Goal: Task Accomplishment & Management: Use online tool/utility

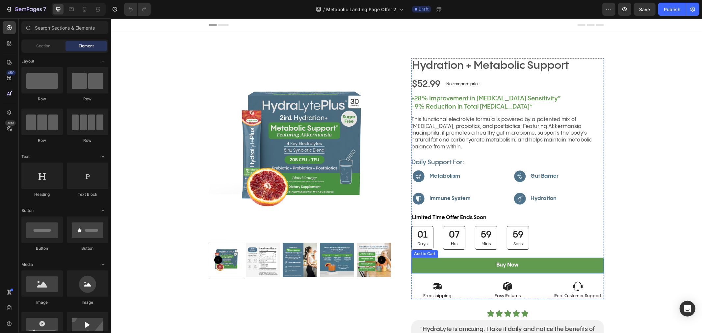
click at [451, 261] on button "Buy Now" at bounding box center [507, 265] width 193 height 16
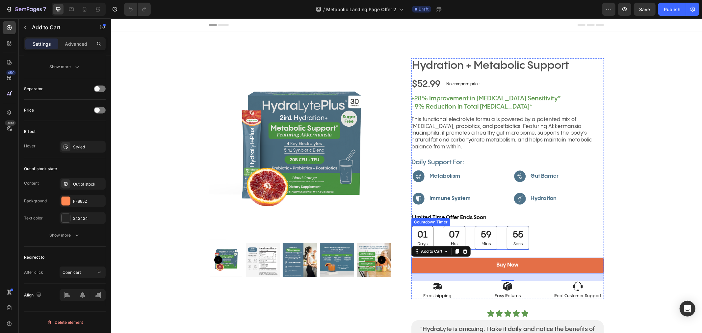
scroll to position [183, 0]
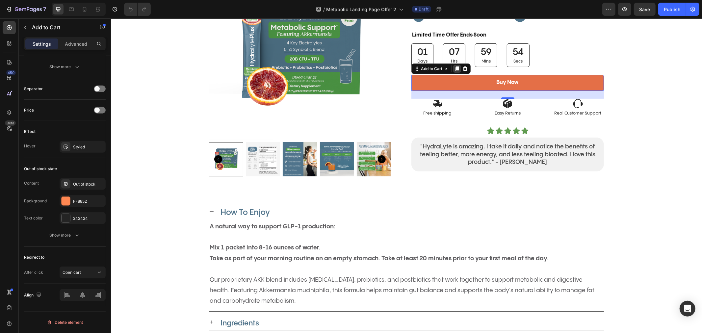
click at [453, 64] on div at bounding box center [457, 68] width 8 height 8
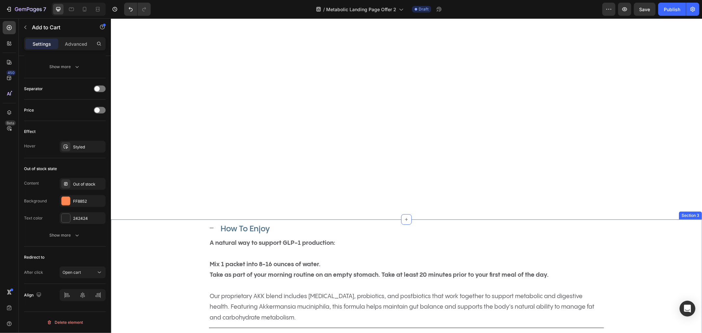
scroll to position [475, 0]
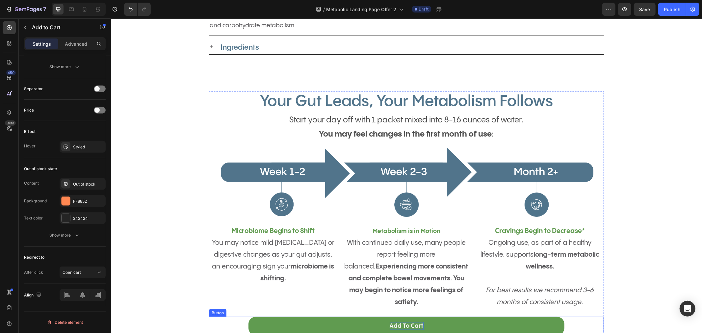
click at [391, 325] on p "Add To Cart" at bounding box center [406, 326] width 34 height 8
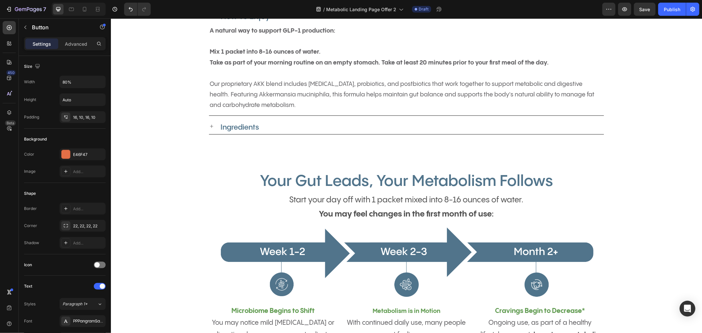
scroll to position [183, 0]
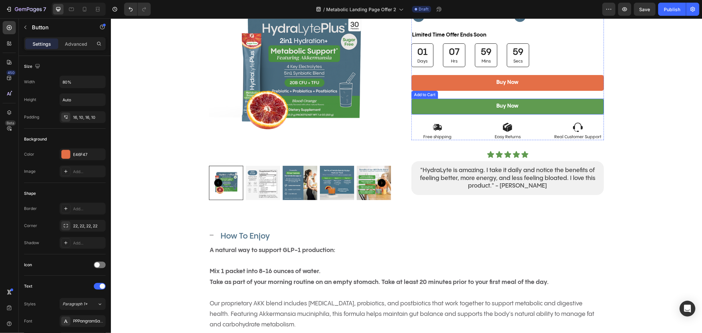
click at [455, 99] on button "Buy Now" at bounding box center [507, 106] width 193 height 16
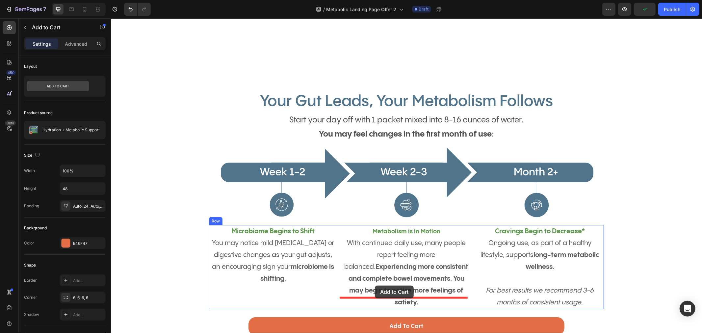
scroll to position [585, 0]
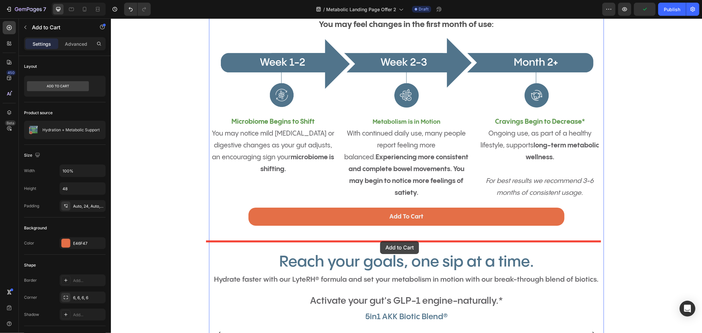
drag, startPoint x: 413, startPoint y: 88, endPoint x: 380, endPoint y: 241, distance: 156.7
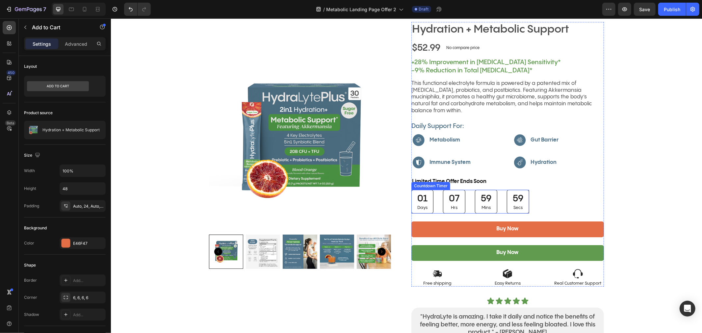
scroll to position [37, 0]
click at [528, 244] on button "Buy Now" at bounding box center [507, 252] width 193 height 16
click at [445, 244] on button "Buy Now" at bounding box center [507, 252] width 193 height 16
click at [445, 245] on button "Buy Now" at bounding box center [507, 252] width 193 height 16
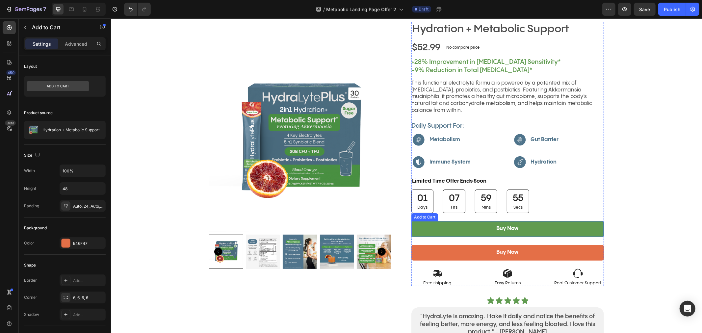
click at [442, 223] on button "Buy Now" at bounding box center [507, 229] width 193 height 16
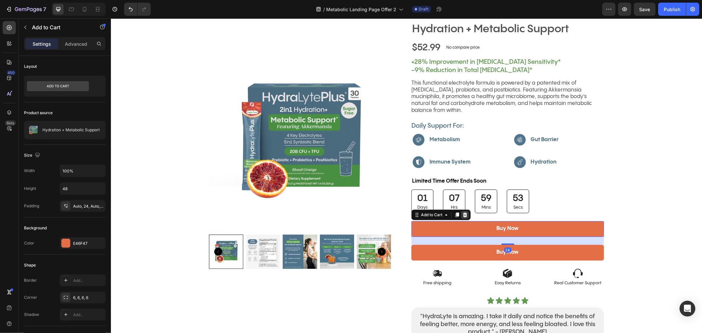
click at [463, 212] on icon at bounding box center [465, 214] width 4 height 5
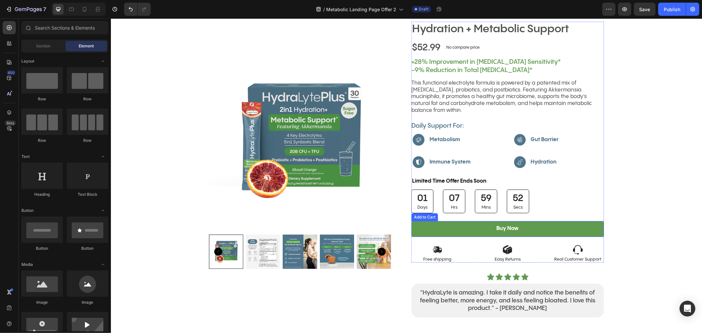
click at [453, 221] on button "Buy Now" at bounding box center [507, 229] width 193 height 16
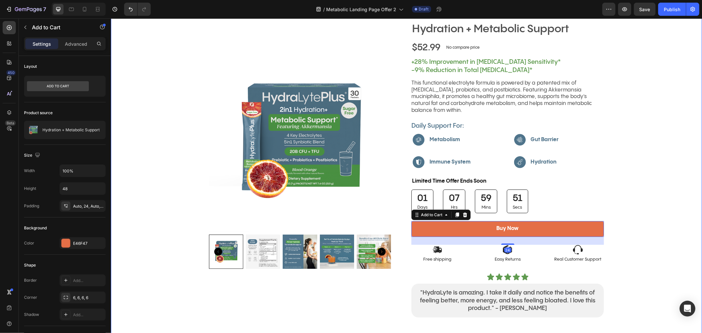
click at [659, 258] on div "Product Images Row Hydration + Metabolic Support Product Title Icon Icon Icon I…" at bounding box center [406, 171] width 591 height 301
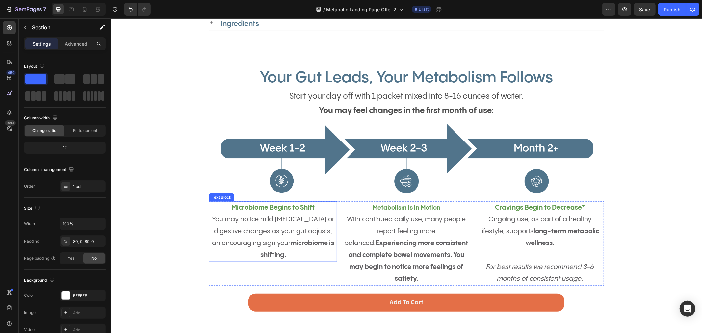
scroll to position [488, 0]
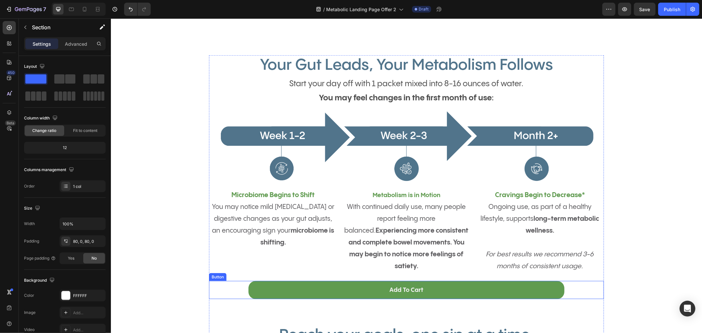
click at [430, 293] on button "Add To Cart" at bounding box center [406, 290] width 316 height 18
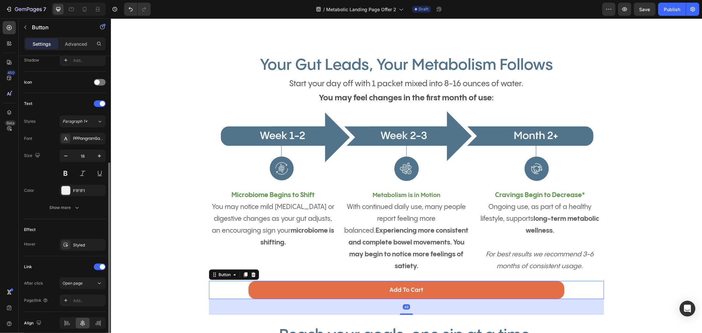
scroll to position [211, 0]
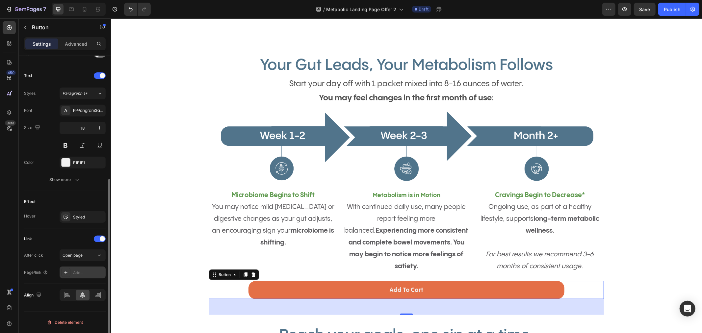
click at [67, 272] on icon at bounding box center [65, 272] width 3 height 3
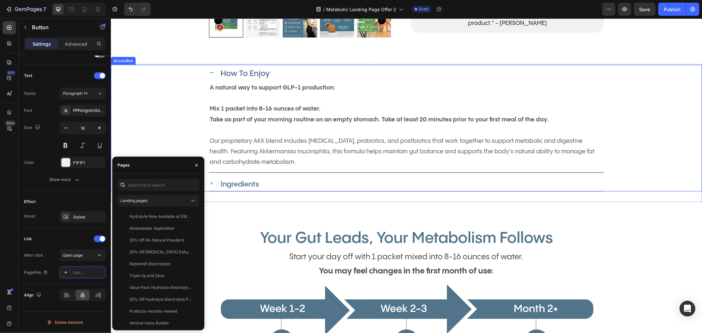
scroll to position [305, 0]
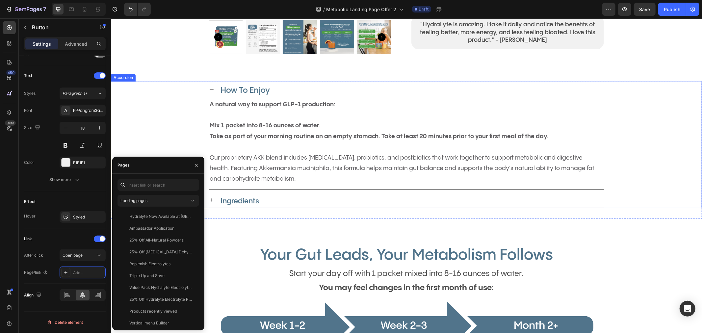
click at [638, 147] on div "How To Enjoy A natural way to support GLP-1 production: Mix 1 packet into 8-16 …" at bounding box center [406, 135] width 590 height 108
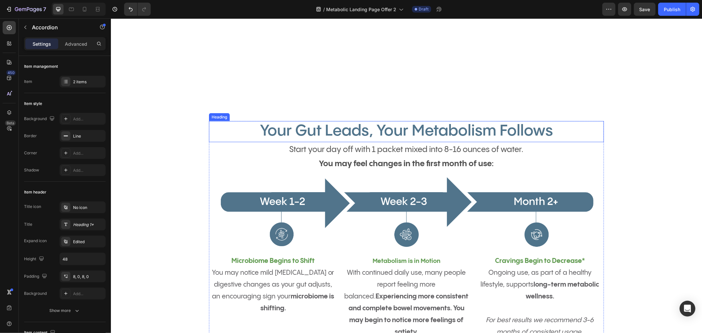
scroll to position [561, 0]
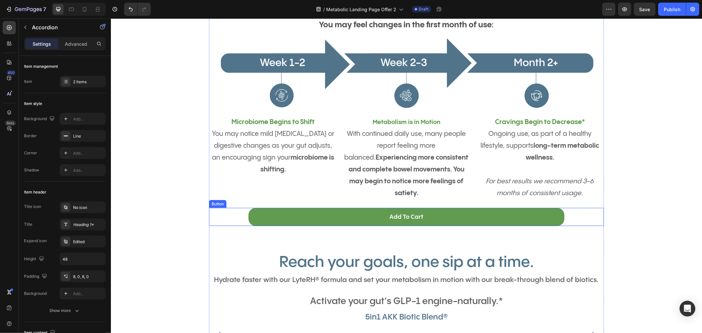
click at [426, 222] on button "Add To Cart" at bounding box center [406, 217] width 316 height 18
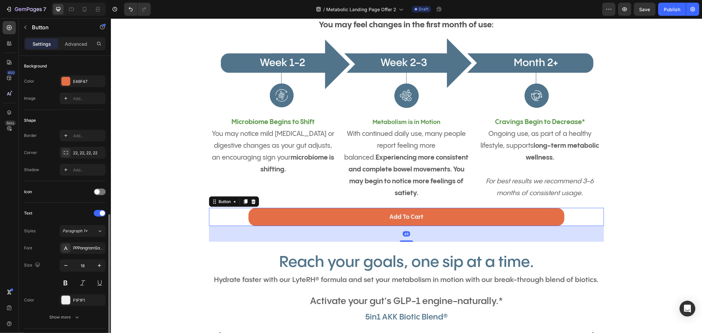
scroll to position [211, 0]
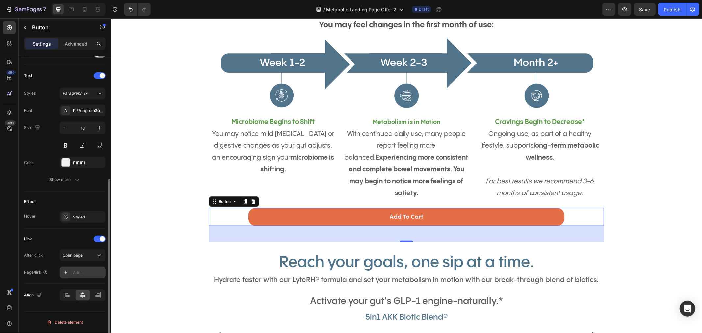
click at [80, 274] on div "Add..." at bounding box center [88, 273] width 31 height 6
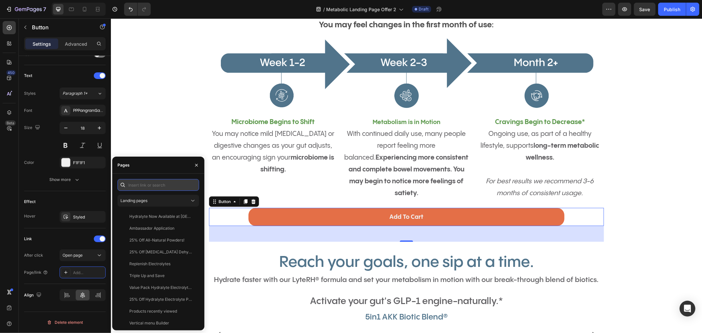
click at [152, 184] on input "text" at bounding box center [158, 185] width 82 height 12
paste input "[URL][DOMAIN_NAME]"
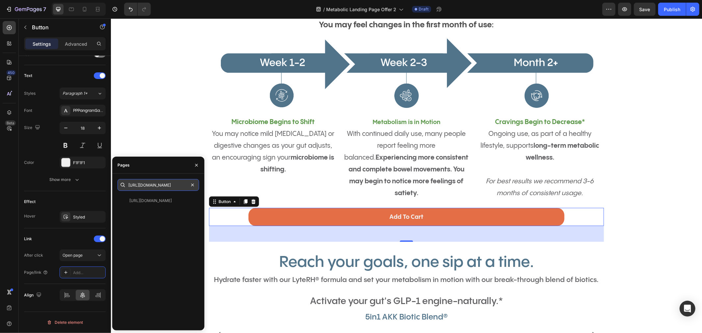
type input "[URL][DOMAIN_NAME]"
click at [163, 203] on div "[URL][DOMAIN_NAME]" at bounding box center [150, 201] width 42 height 6
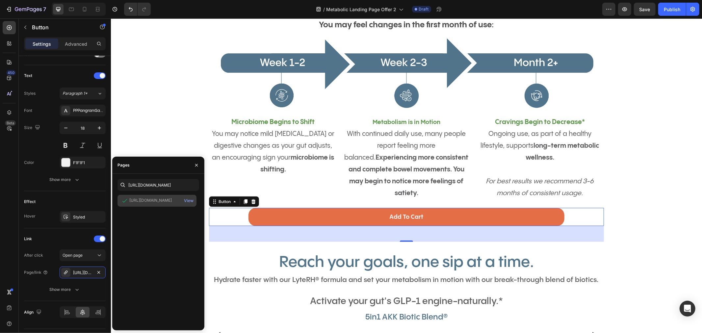
scroll to position [0, 0]
click at [634, 234] on div "Your Gut Leads, Your Metabolism Follows Heading Activate your GLP-1 engine.* It…" at bounding box center [406, 261] width 578 height 559
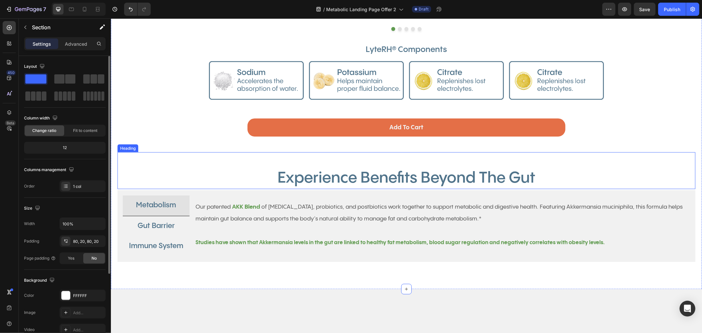
scroll to position [890, 0]
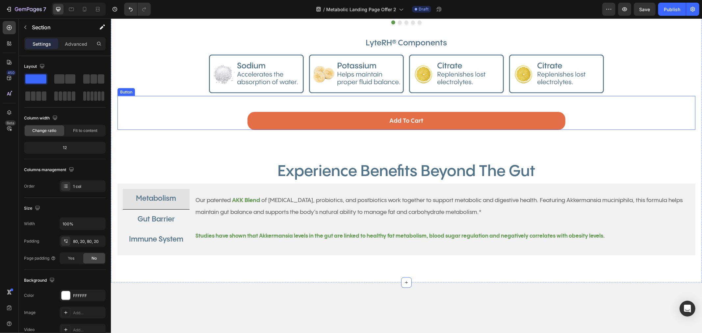
click at [376, 130] on link "Add To Cart" at bounding box center [406, 121] width 318 height 18
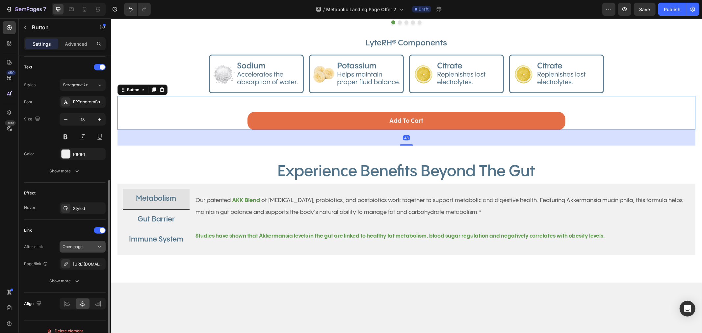
scroll to position [228, 0]
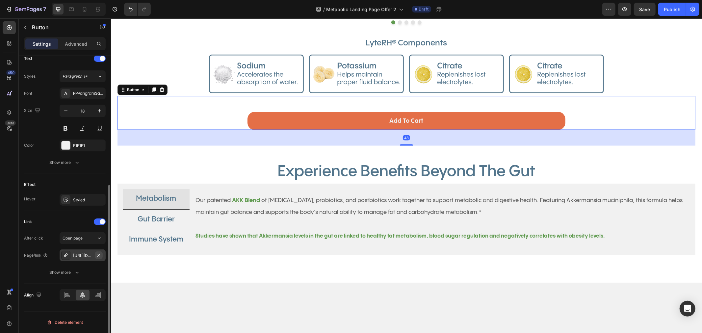
click at [97, 255] on icon "button" at bounding box center [98, 255] width 5 height 5
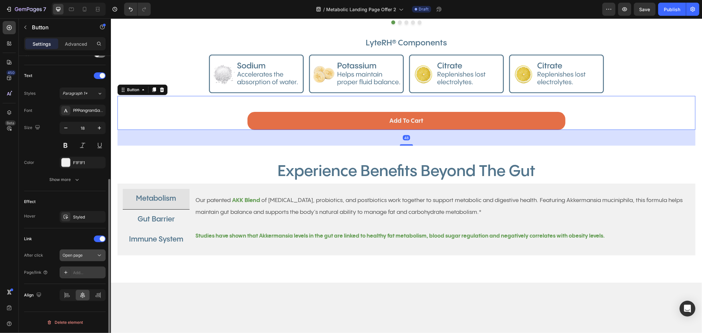
scroll to position [211, 0]
click at [75, 275] on div "Add..." at bounding box center [88, 273] width 31 height 6
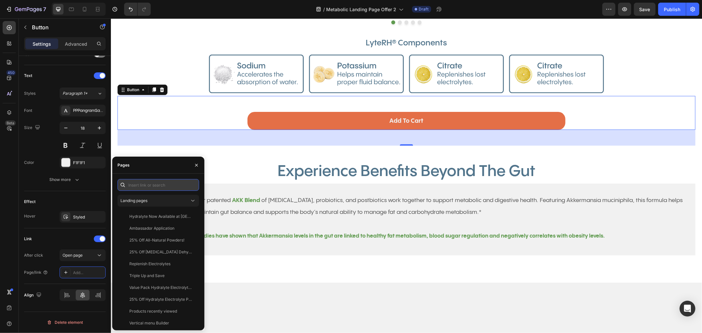
click at [144, 187] on input "text" at bounding box center [158, 185] width 82 height 12
paste input "[URL][DOMAIN_NAME]"
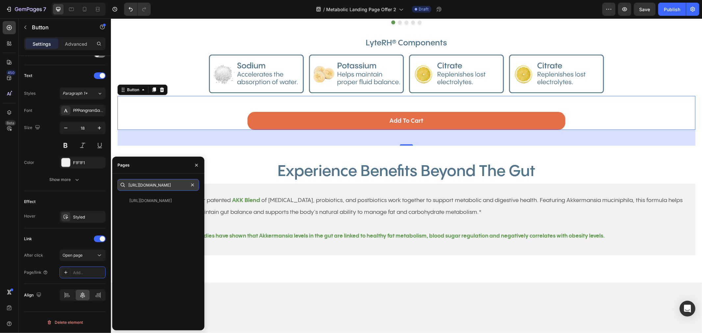
type input "[URL][DOMAIN_NAME]"
click at [152, 199] on div "[URL][DOMAIN_NAME]" at bounding box center [150, 201] width 42 height 6
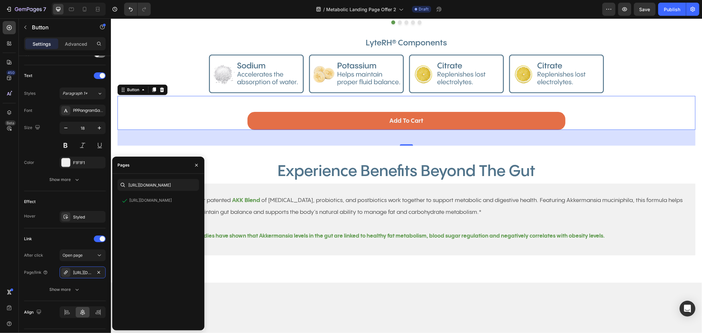
click at [569, 130] on div "Add To Cart Button 48" at bounding box center [406, 113] width 578 height 34
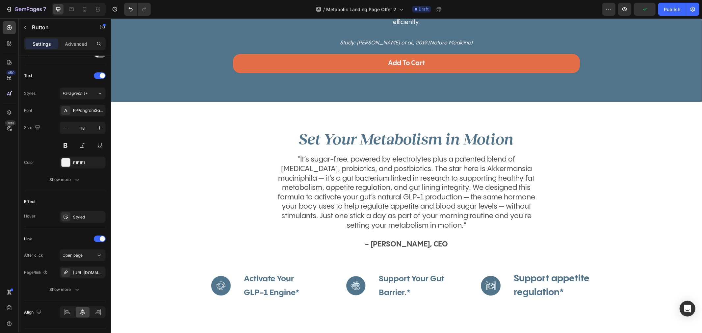
scroll to position [1731, 0]
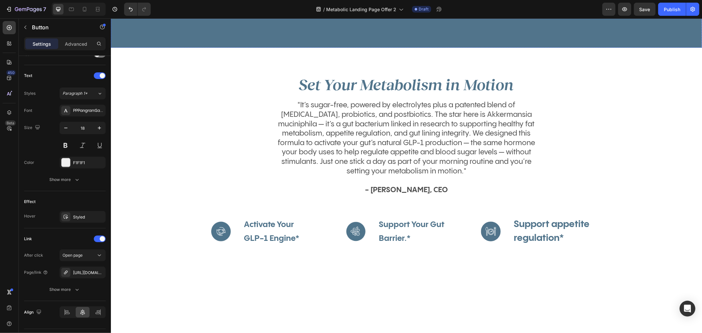
click at [404, 13] on p "Add To Cart" at bounding box center [406, 9] width 37 height 9
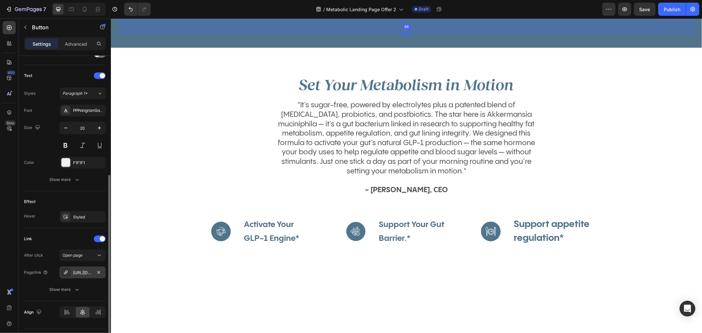
scroll to position [228, 0]
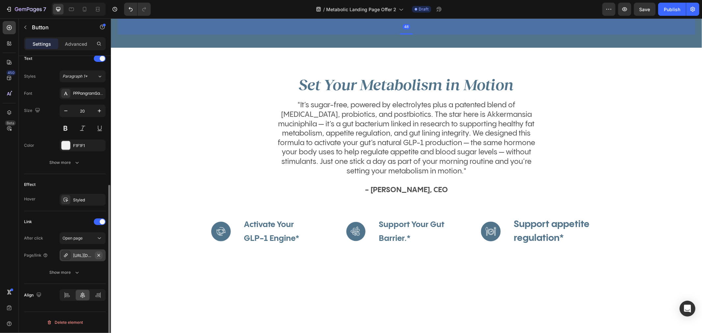
click at [101, 253] on icon "button" at bounding box center [98, 255] width 5 height 5
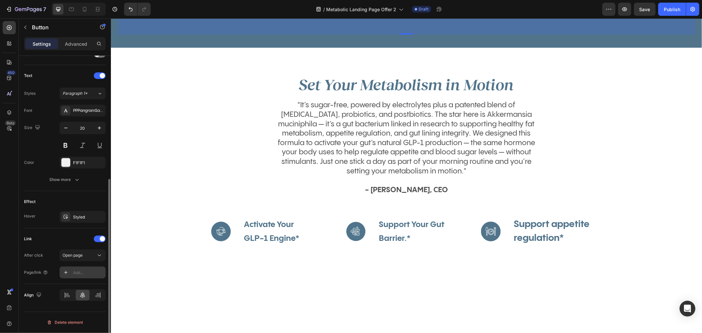
click at [79, 274] on div "Add..." at bounding box center [88, 273] width 31 height 6
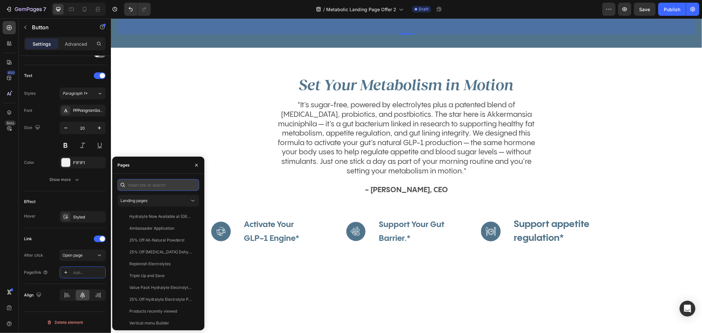
click at [153, 187] on input "text" at bounding box center [158, 185] width 82 height 12
paste input "[URL][DOMAIN_NAME]"
type input "[URL][DOMAIN_NAME]"
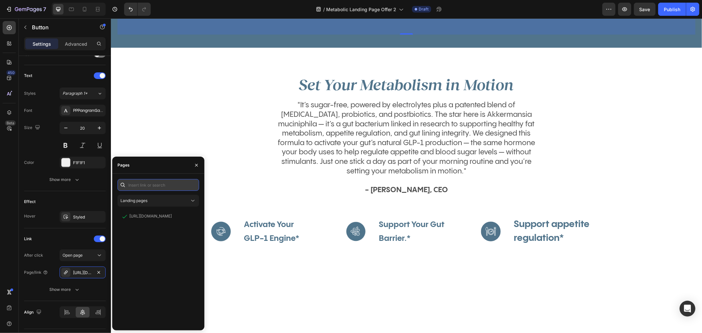
scroll to position [0, 0]
click at [164, 214] on div "[URL][DOMAIN_NAME]" at bounding box center [150, 216] width 42 height 6
click at [612, 209] on div "Set Your Metabolism in Motion Heading "It’s sugar-free, powered by electrolytes…" at bounding box center [406, 160] width 578 height 172
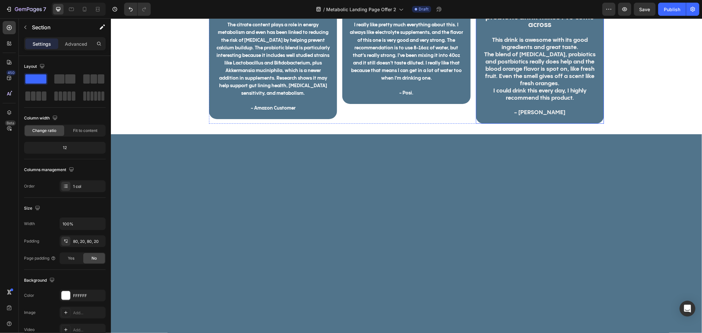
scroll to position [1987, 0]
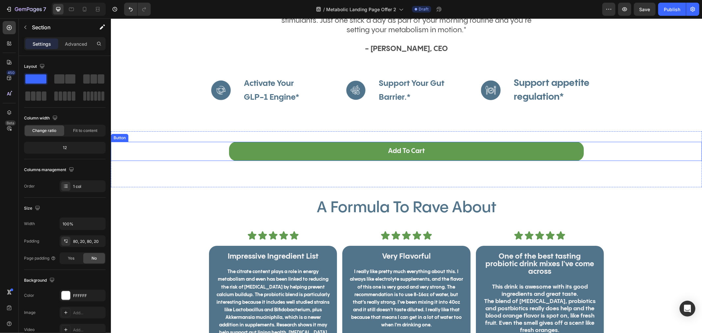
click at [362, 153] on link "Add To Cart" at bounding box center [406, 150] width 355 height 19
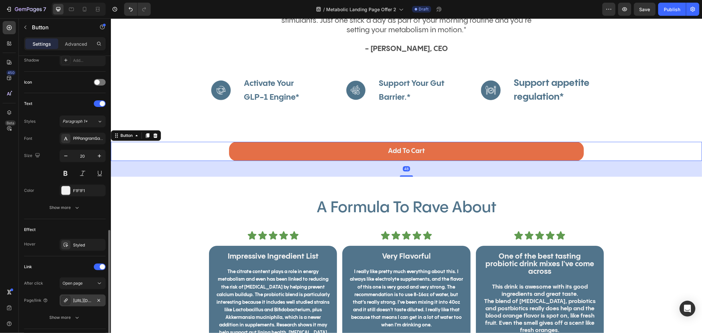
scroll to position [228, 0]
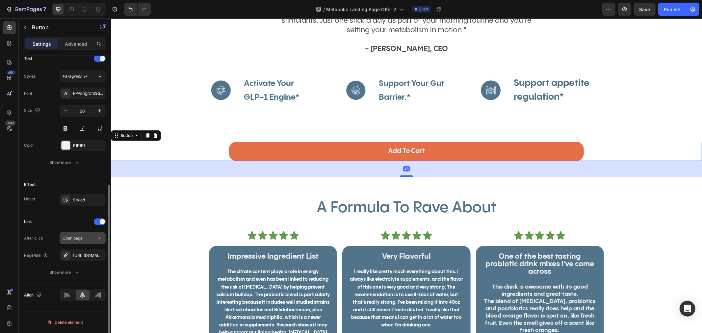
click at [0, 0] on icon "button" at bounding box center [0, 0] width 0 height 0
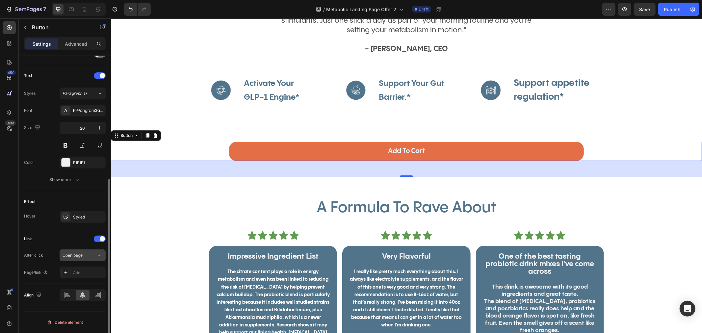
scroll to position [211, 0]
click at [77, 269] on div "Add..." at bounding box center [83, 273] width 46 height 12
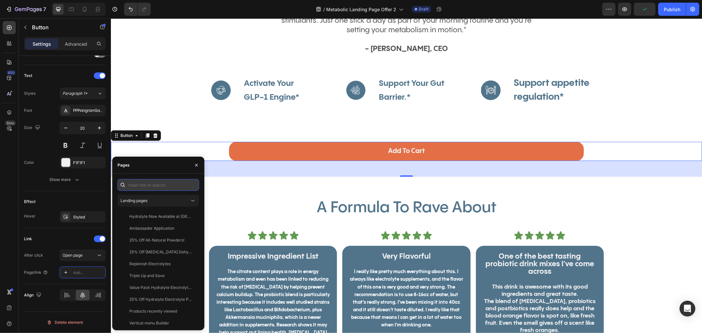
click at [142, 186] on input "text" at bounding box center [158, 185] width 82 height 12
paste input "[URL][DOMAIN_NAME]"
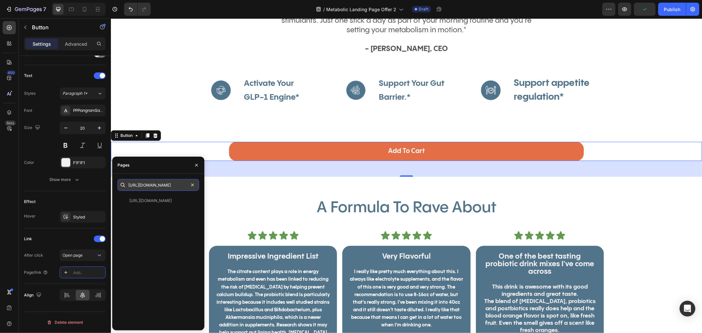
type input "[URL][DOMAIN_NAME]"
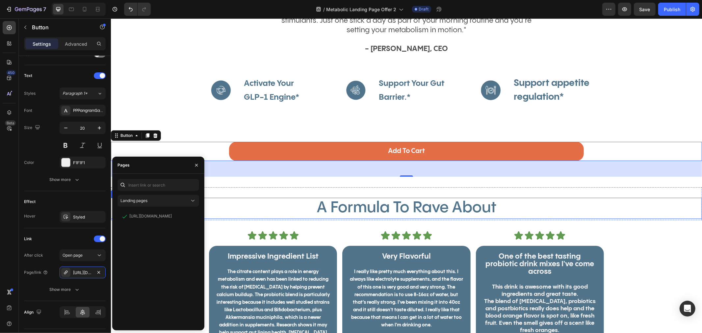
click at [631, 194] on div "A Formula To Rave About Heading Section 12" at bounding box center [406, 203] width 591 height 33
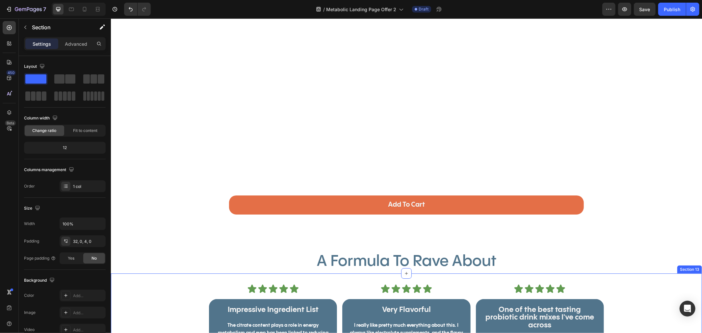
scroll to position [1899, 0]
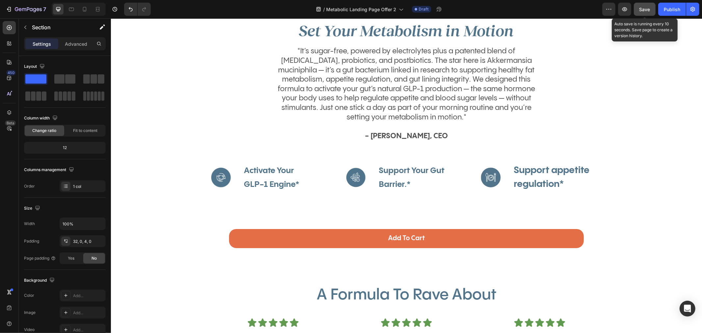
drag, startPoint x: 639, startPoint y: 12, endPoint x: 484, endPoint y: 31, distance: 156.5
click at [639, 12] on div "Save" at bounding box center [644, 9] width 11 height 7
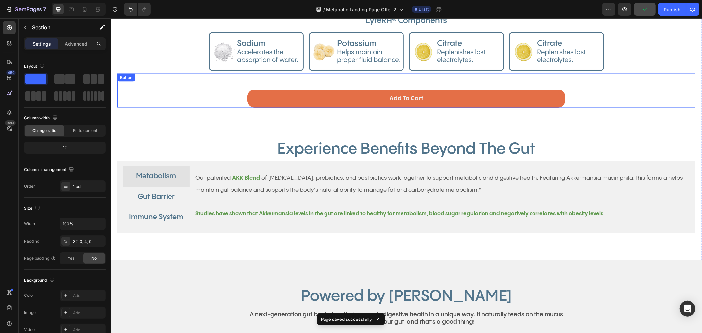
scroll to position [729, 0]
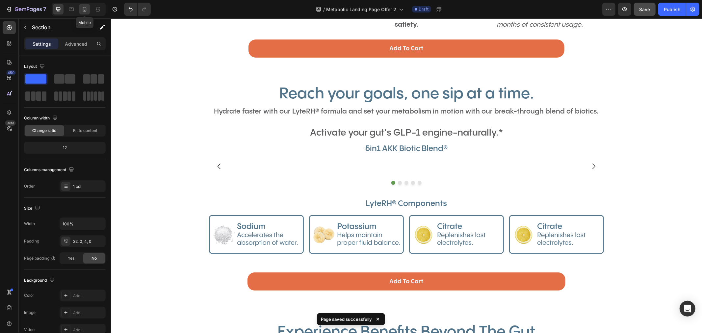
click at [83, 9] on icon at bounding box center [85, 9] width 4 height 5
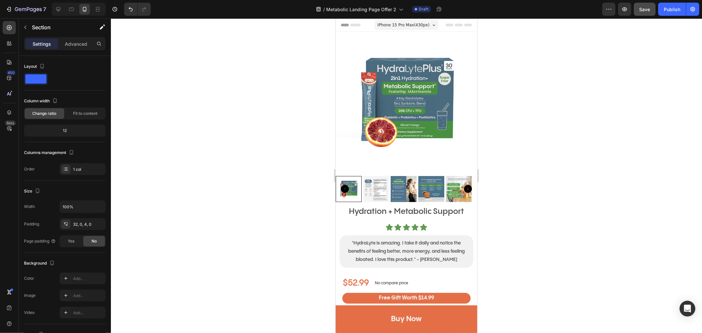
scroll to position [183, 0]
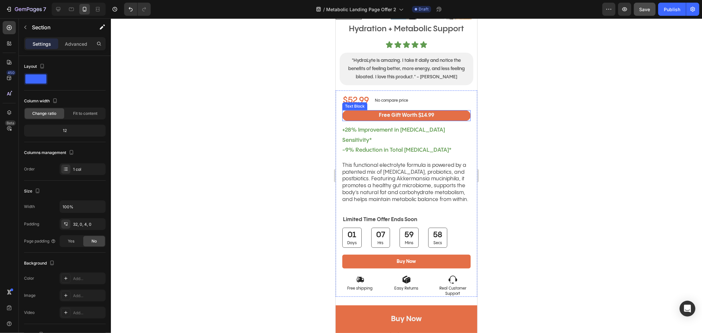
click at [396, 111] on p "Free Gift Worth $14.99" at bounding box center [406, 116] width 127 height 10
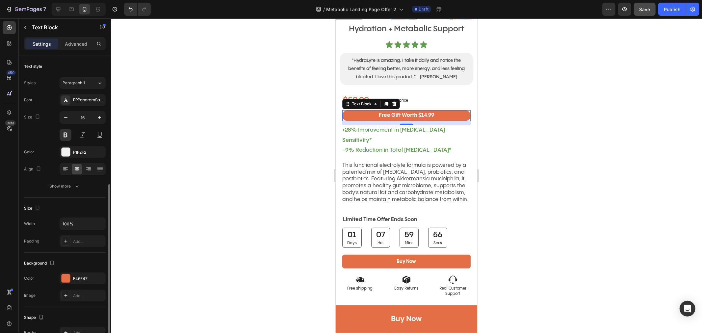
scroll to position [94, 0]
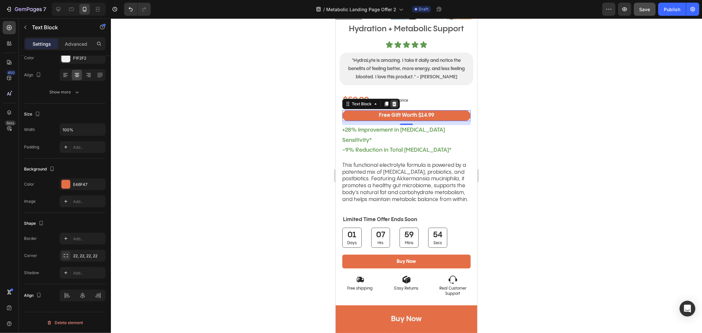
click at [393, 101] on icon at bounding box center [393, 103] width 5 height 5
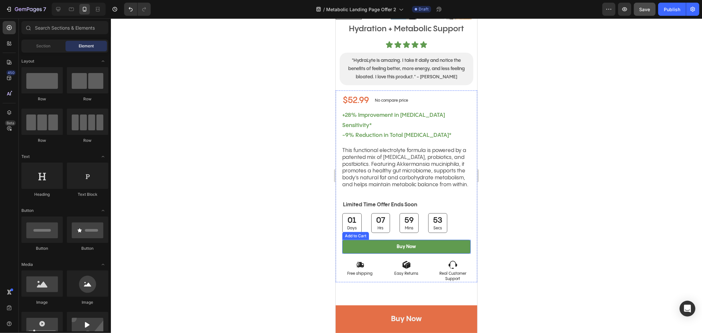
click at [400, 242] on button "Buy Now" at bounding box center [406, 247] width 128 height 14
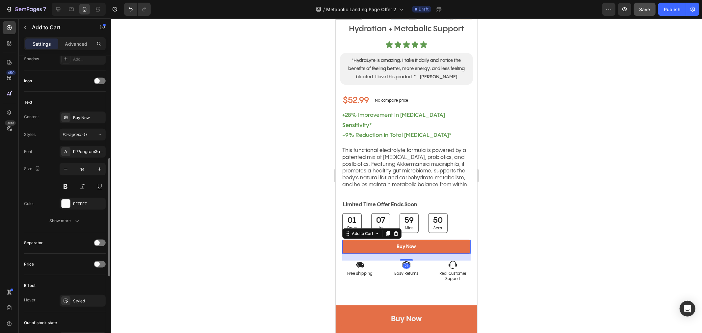
scroll to position [444, 0]
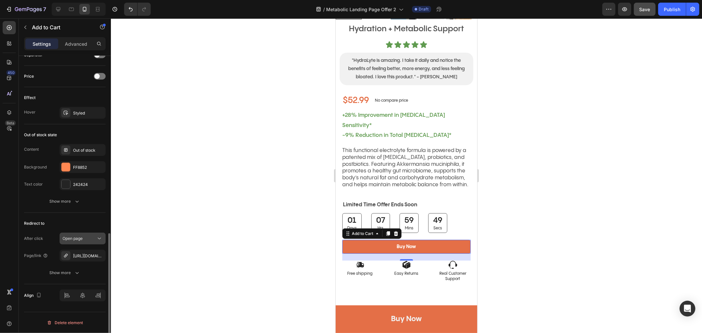
click at [96, 237] on icon at bounding box center [99, 238] width 7 height 7
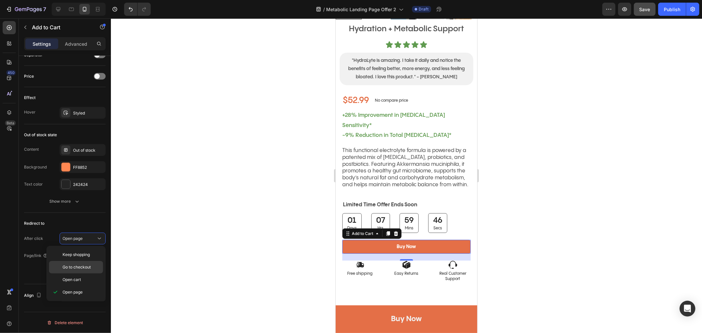
click at [86, 267] on span "Go to checkout" at bounding box center [77, 267] width 28 height 6
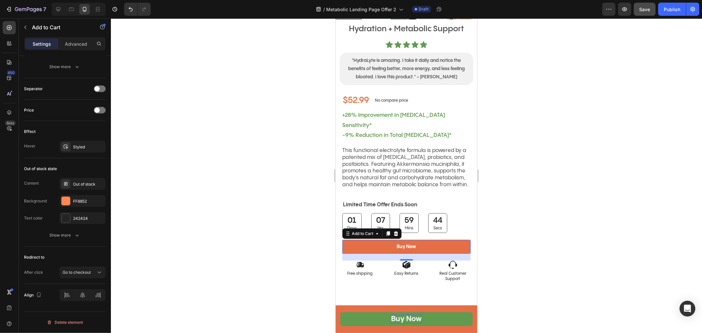
scroll to position [256, 0]
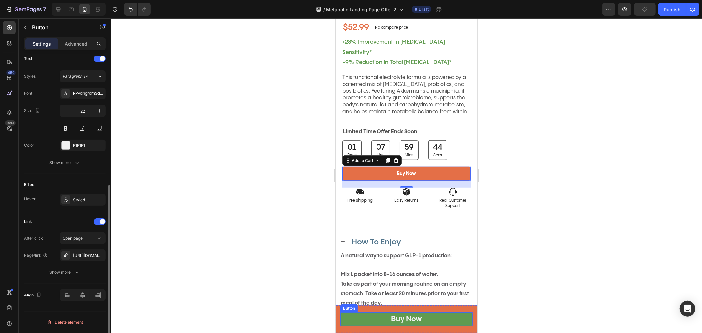
drag, startPoint x: 397, startPoint y: 320, endPoint x: 364, endPoint y: 320, distance: 33.2
click at [397, 320] on div "Buy Now" at bounding box center [406, 319] width 31 height 10
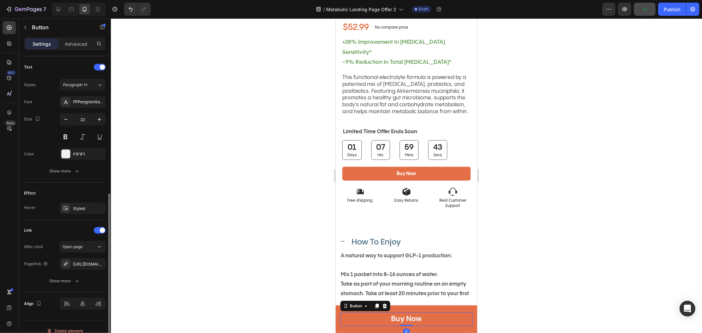
scroll to position [228, 0]
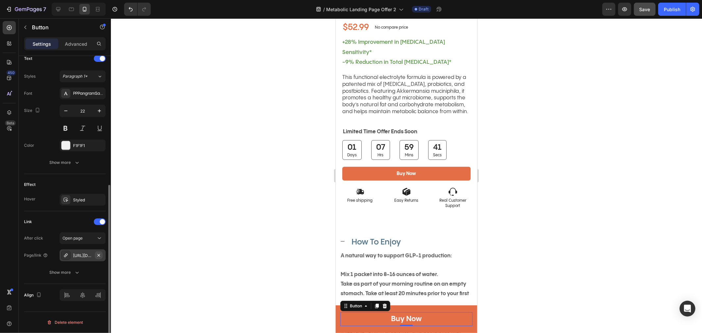
click at [100, 256] on icon "button" at bounding box center [98, 255] width 5 height 5
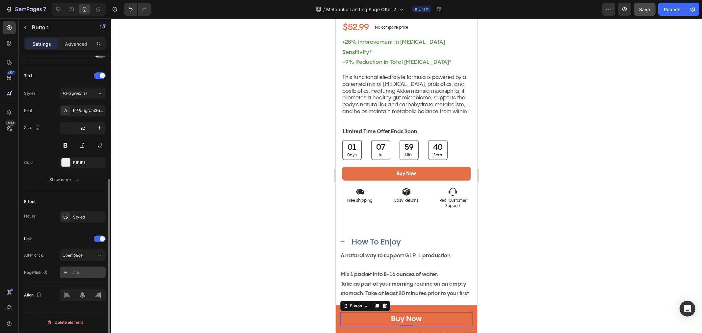
scroll to position [211, 0]
click at [80, 270] on div "Add..." at bounding box center [88, 273] width 31 height 6
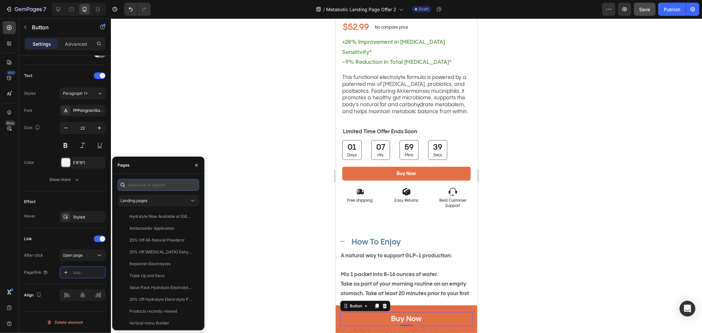
click at [160, 186] on input "text" at bounding box center [158, 185] width 82 height 12
paste input "[URL][DOMAIN_NAME]"
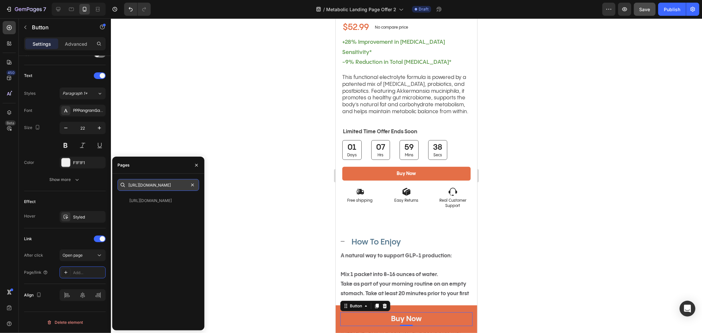
type input "[URL][DOMAIN_NAME]"
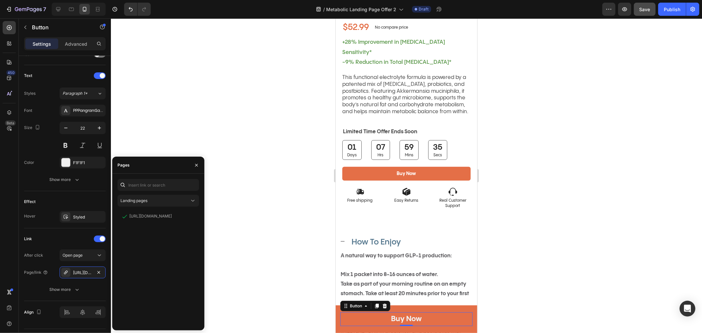
click at [590, 208] on div at bounding box center [406, 175] width 591 height 315
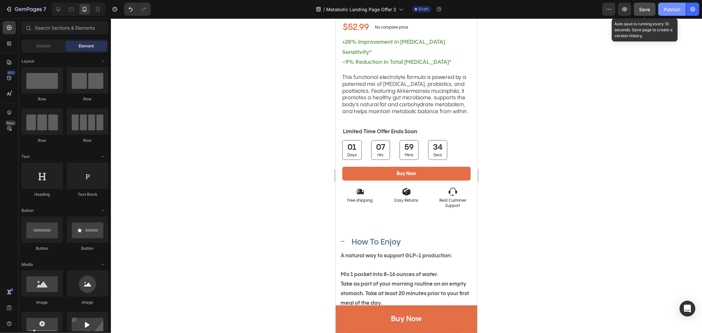
click at [643, 10] on span "Save" at bounding box center [644, 10] width 11 height 6
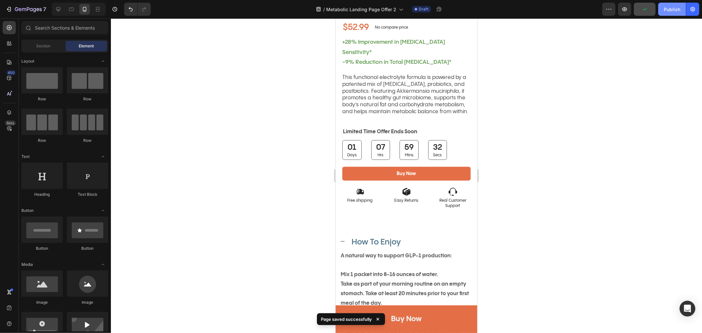
click at [675, 12] on div "Publish" at bounding box center [672, 9] width 16 height 7
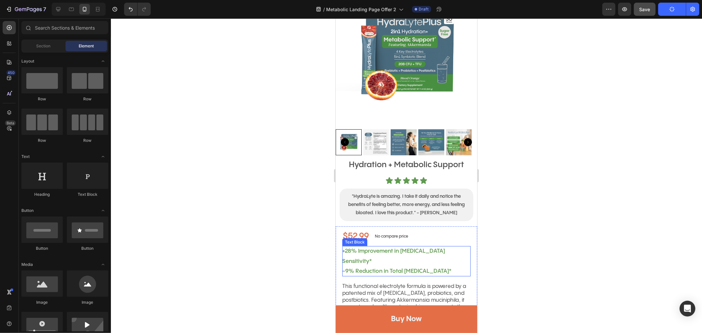
scroll to position [110, 0]
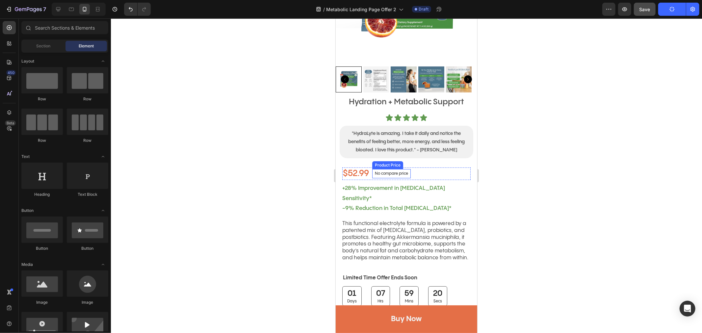
click at [395, 171] on p "No compare price" at bounding box center [390, 173] width 33 height 4
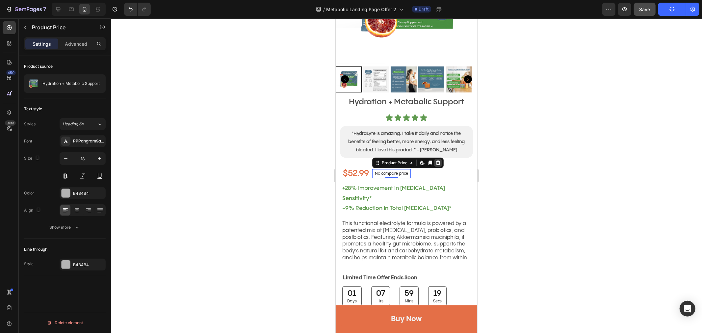
click at [439, 160] on icon at bounding box center [438, 162] width 4 height 5
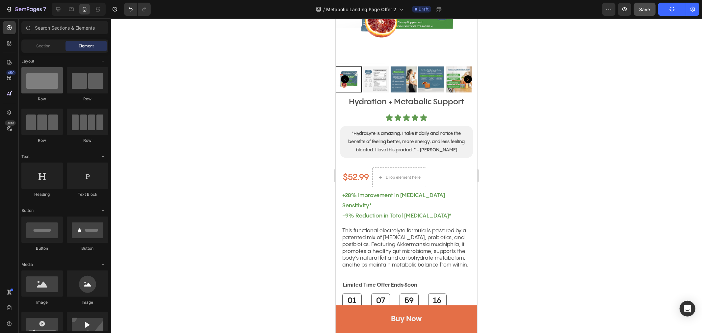
click at [54, 90] on div at bounding box center [41, 80] width 41 height 26
click at [456, 171] on div "$52.99 Product Price Product Price Drop element here Row" at bounding box center [406, 177] width 128 height 20
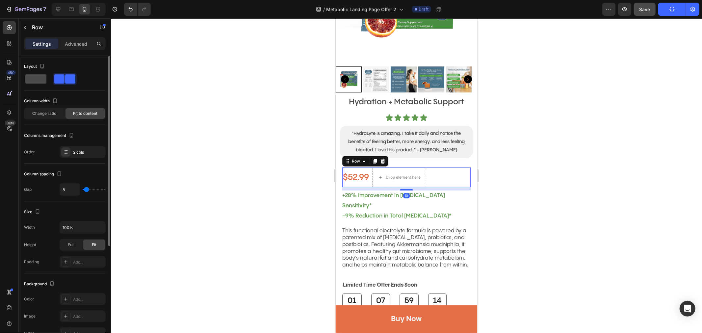
click at [32, 83] on span at bounding box center [35, 78] width 21 height 9
type input "0"
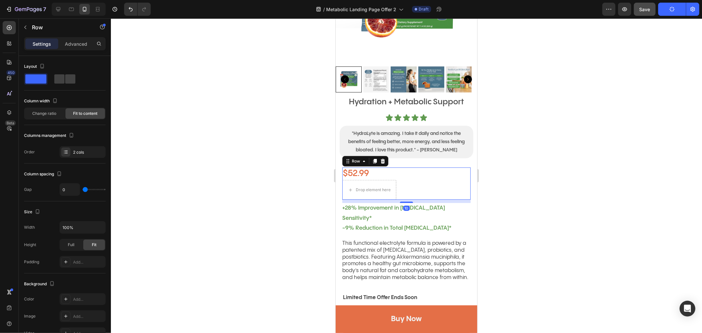
type input "8"
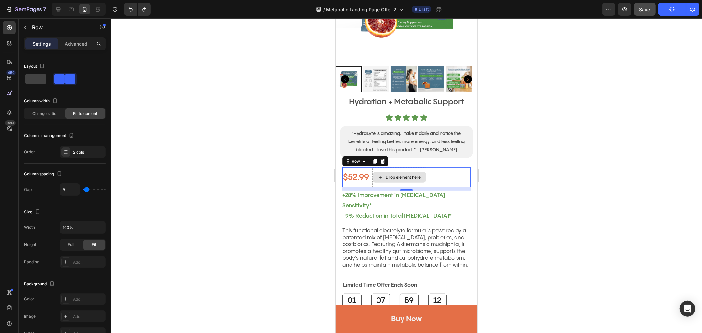
click at [394, 174] on div "Drop element here" at bounding box center [402, 176] width 35 height 5
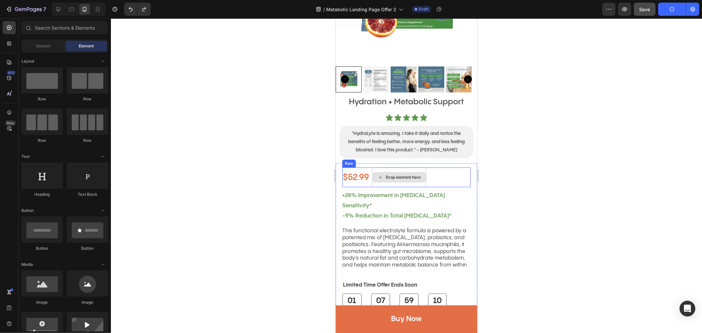
click at [418, 174] on div "Drop element here" at bounding box center [402, 176] width 35 height 5
click at [395, 174] on div "Drop element here" at bounding box center [402, 176] width 35 height 5
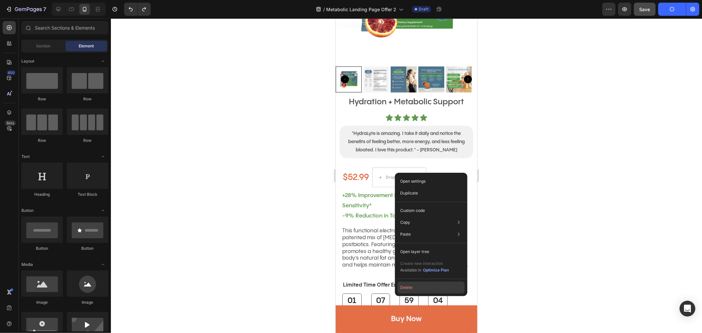
drag, startPoint x: 409, startPoint y: 285, endPoint x: 74, endPoint y: 266, distance: 336.2
click at [409, 285] on button "Delete" at bounding box center [431, 288] width 67 height 12
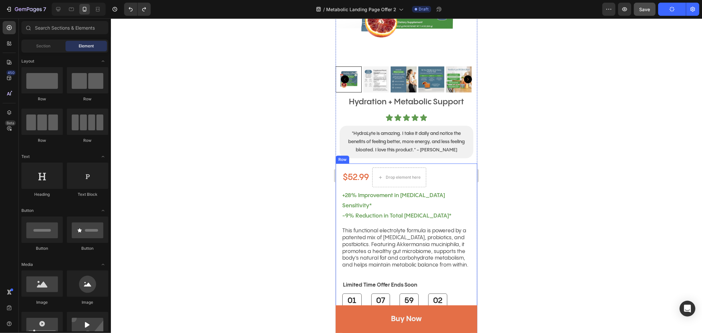
click at [548, 151] on div at bounding box center [406, 175] width 591 height 315
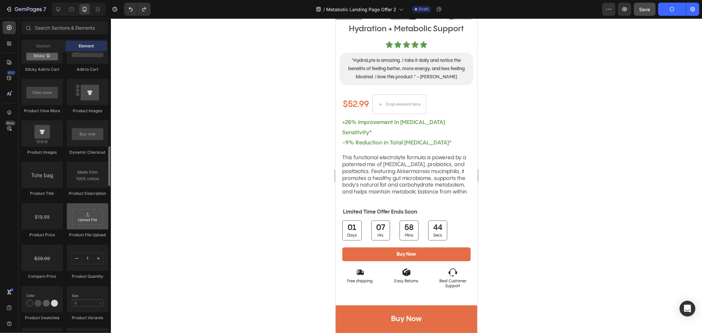
scroll to position [987, 0]
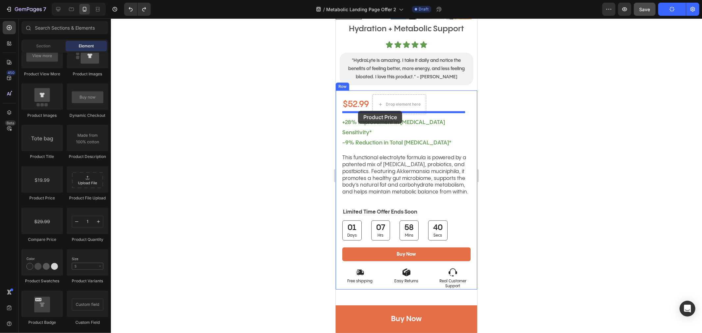
drag, startPoint x: 374, startPoint y: 203, endPoint x: 358, endPoint y: 110, distance: 93.9
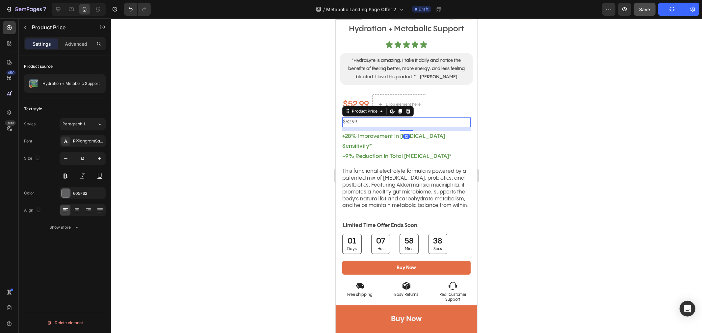
click at [399, 117] on div "$52.99" at bounding box center [406, 122] width 128 height 10
click at [67, 193] on div at bounding box center [66, 193] width 9 height 9
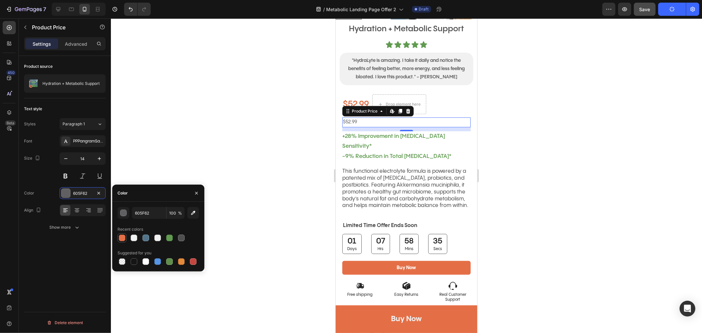
click at [121, 238] on div at bounding box center [122, 238] width 7 height 7
type input "E46F47"
click at [100, 157] on icon "button" at bounding box center [99, 158] width 7 height 7
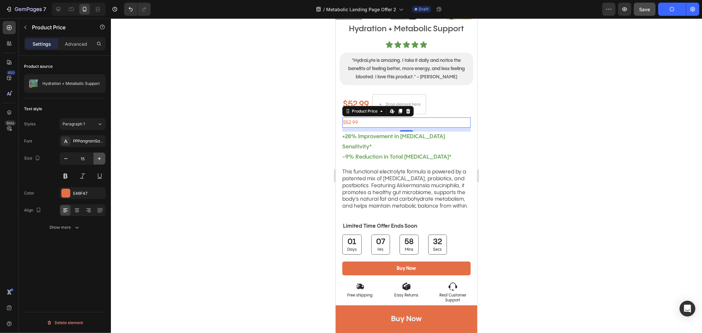
click at [100, 157] on icon "button" at bounding box center [99, 158] width 7 height 7
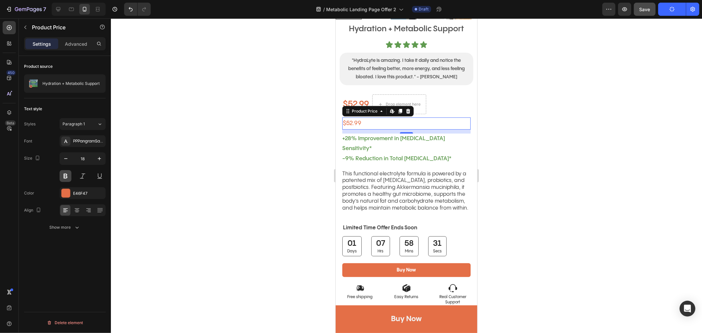
click at [64, 175] on button at bounding box center [66, 176] width 12 height 12
click at [102, 163] on button "button" at bounding box center [99, 159] width 12 height 12
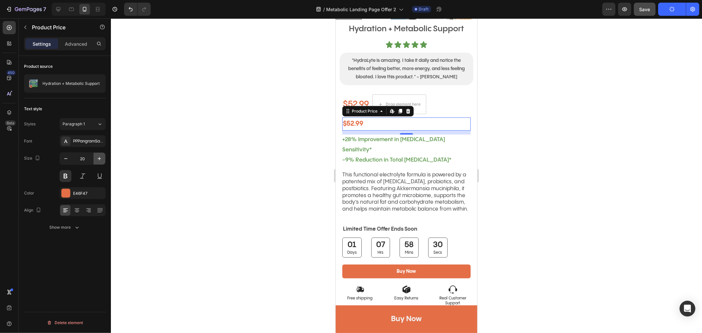
click at [102, 163] on button "button" at bounding box center [99, 159] width 12 height 12
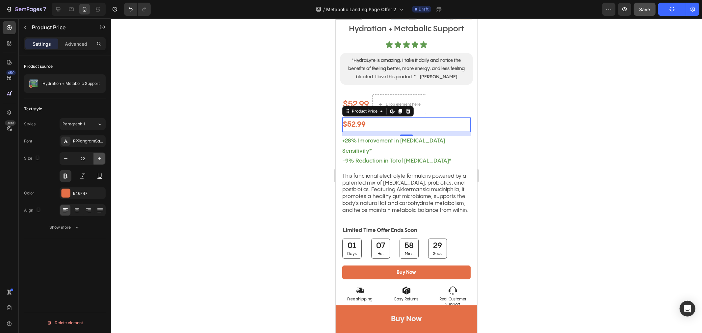
click at [102, 163] on button "button" at bounding box center [99, 159] width 12 height 12
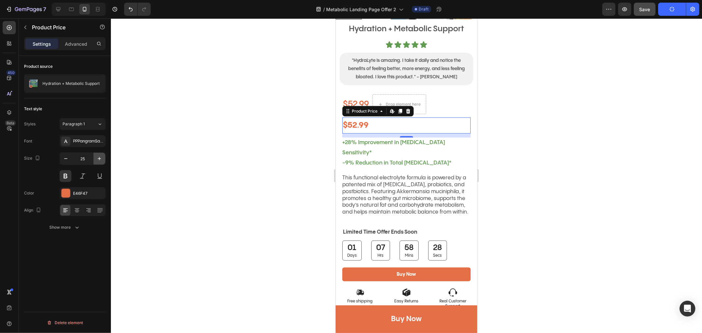
click at [102, 163] on button "button" at bounding box center [99, 159] width 12 height 12
click at [61, 157] on button "button" at bounding box center [66, 159] width 12 height 12
click at [63, 157] on icon "button" at bounding box center [66, 158] width 7 height 7
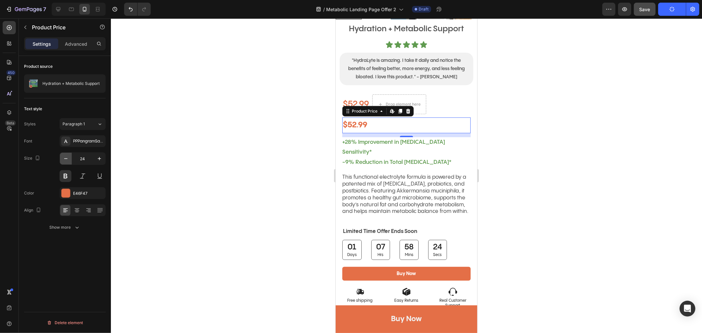
click at [63, 157] on icon "button" at bounding box center [66, 158] width 7 height 7
type input "23"
click at [65, 176] on button at bounding box center [66, 176] width 12 height 12
click at [87, 139] on div "PPPangramSans" at bounding box center [88, 142] width 31 height 6
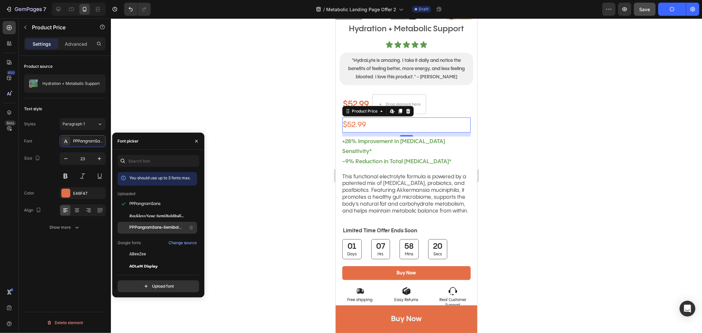
click at [161, 225] on span "PPPangramSans-Semibold 3" at bounding box center [156, 228] width 55 height 6
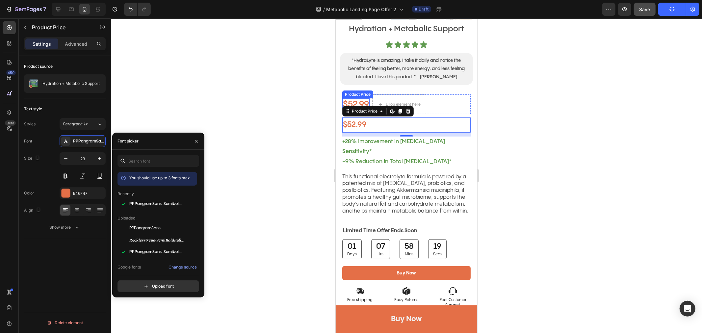
click at [360, 98] on div "$52.99" at bounding box center [355, 104] width 27 height 13
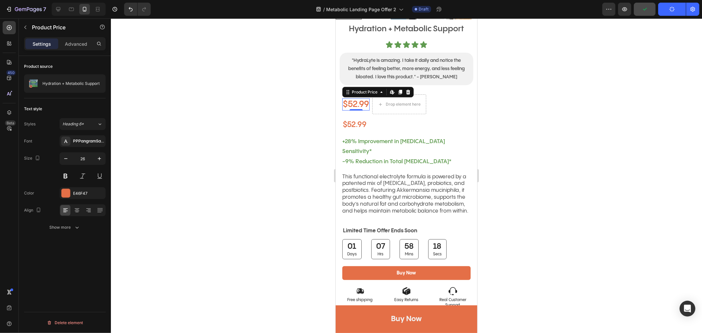
click at [408, 89] on icon at bounding box center [408, 91] width 4 height 5
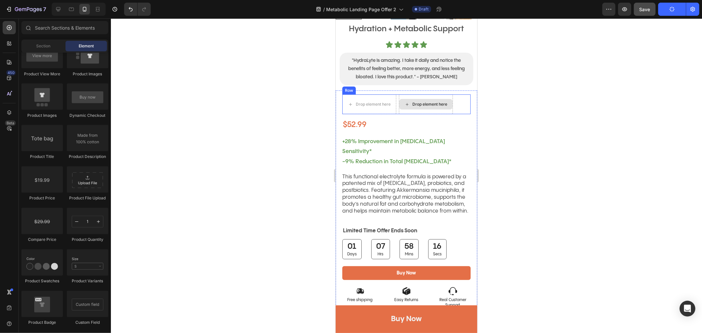
click at [442, 94] on div "Drop element here" at bounding box center [425, 104] width 54 height 20
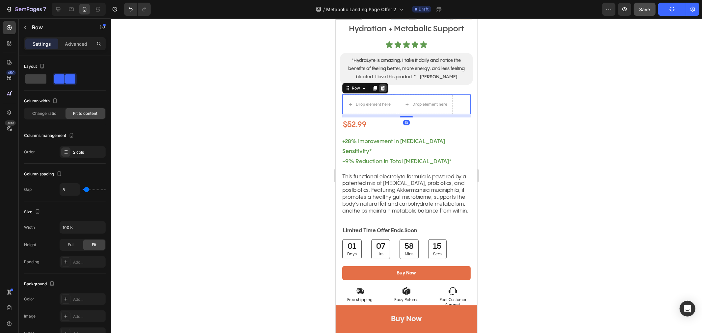
click at [383, 86] on icon at bounding box center [382, 88] width 4 height 5
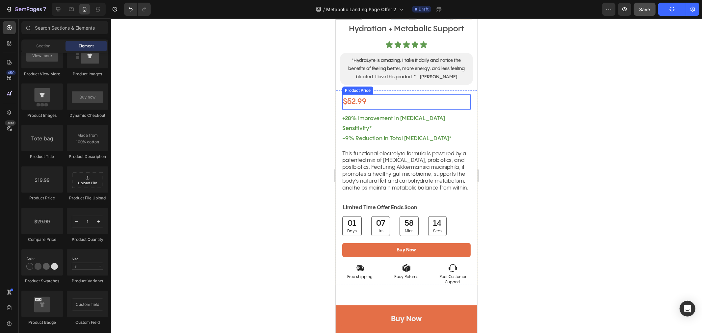
click at [387, 97] on div "$52.99" at bounding box center [406, 101] width 128 height 15
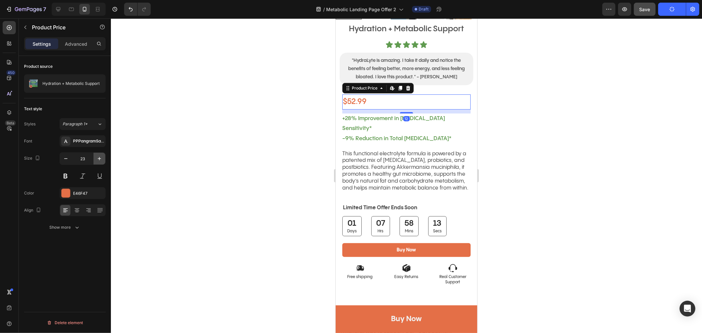
click at [99, 155] on button "button" at bounding box center [99, 159] width 12 height 12
type input "26"
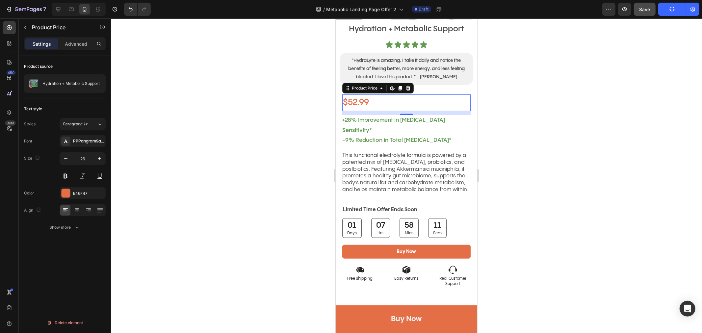
click at [586, 110] on div at bounding box center [406, 175] width 591 height 315
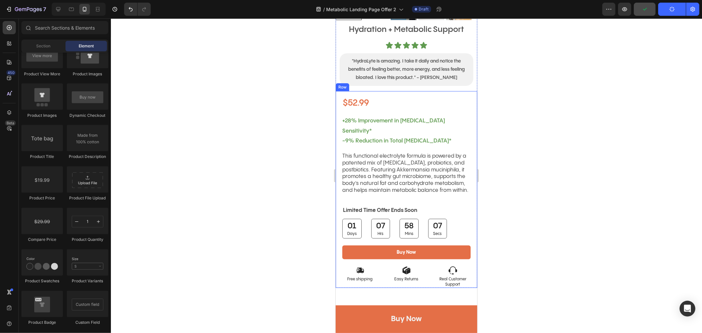
scroll to position [183, 0]
click at [400, 94] on div "$52.99" at bounding box center [406, 102] width 128 height 17
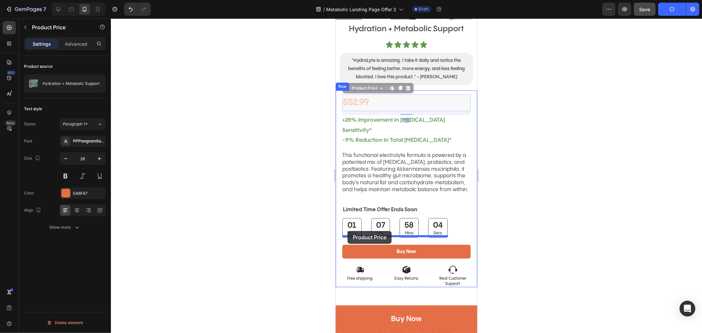
drag, startPoint x: 345, startPoint y: 83, endPoint x: 347, endPoint y: 231, distance: 147.8
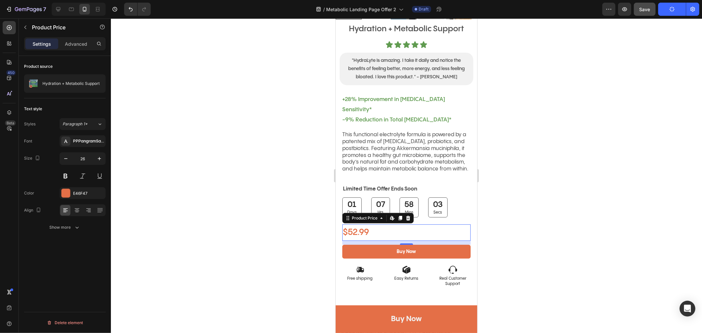
click at [569, 213] on div at bounding box center [406, 175] width 591 height 315
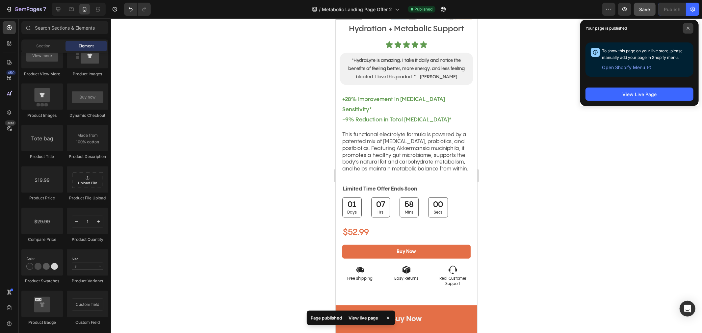
click at [687, 29] on icon at bounding box center [688, 28] width 3 height 3
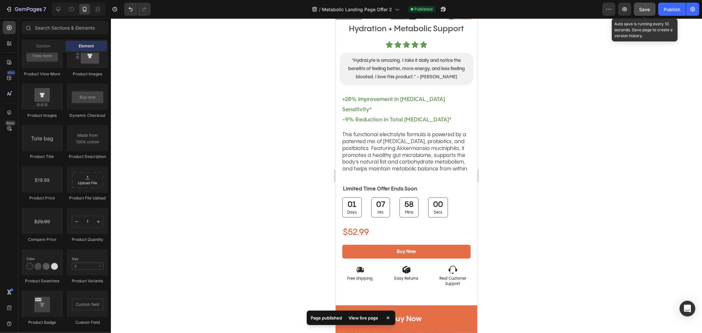
click at [644, 7] on span "Save" at bounding box center [644, 10] width 11 height 6
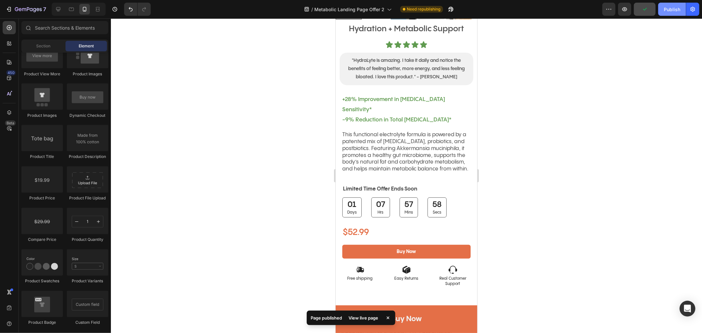
click at [667, 8] on div "Publish" at bounding box center [672, 9] width 16 height 7
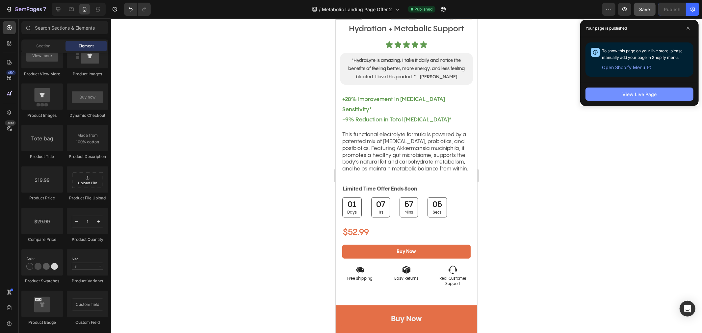
click at [638, 96] on div "View Live Page" at bounding box center [639, 94] width 34 height 7
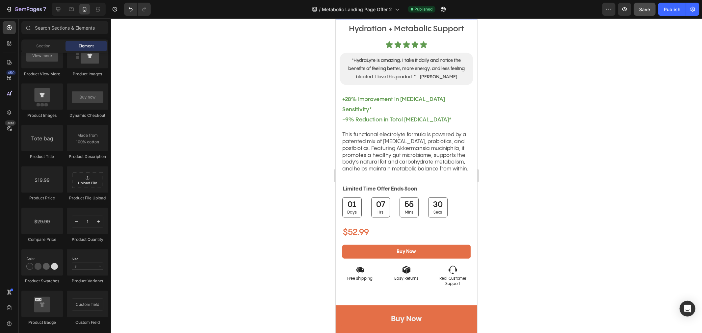
scroll to position [37, 0]
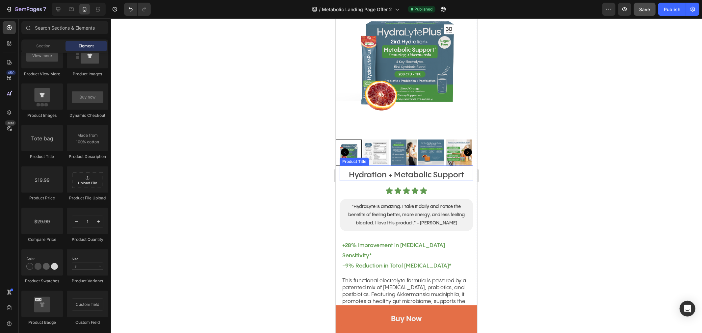
click at [371, 171] on h1 "Hydration + Metabolic Support" at bounding box center [406, 175] width 134 height 12
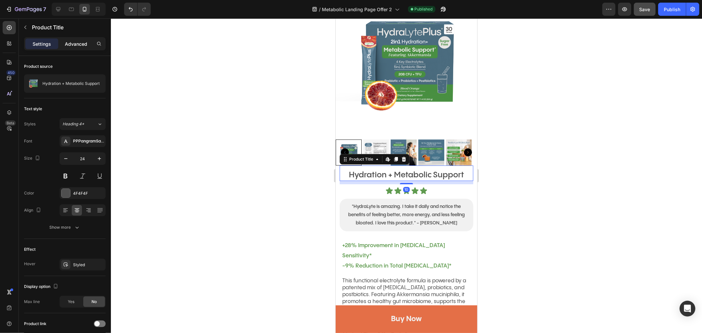
click at [71, 40] on p "Advanced" at bounding box center [76, 43] width 22 height 7
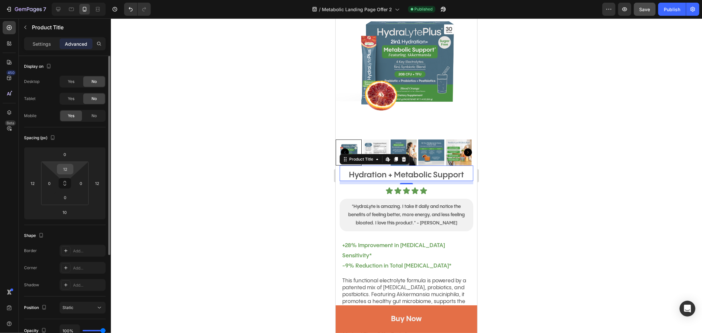
click at [65, 169] on input "12" at bounding box center [65, 169] width 13 height 10
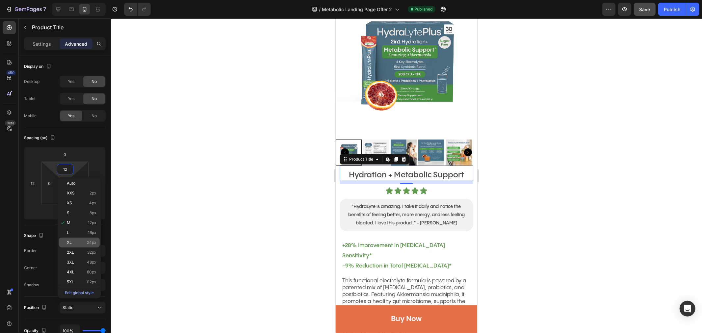
click at [67, 238] on div "XL 24px" at bounding box center [79, 243] width 41 height 10
type input "24"
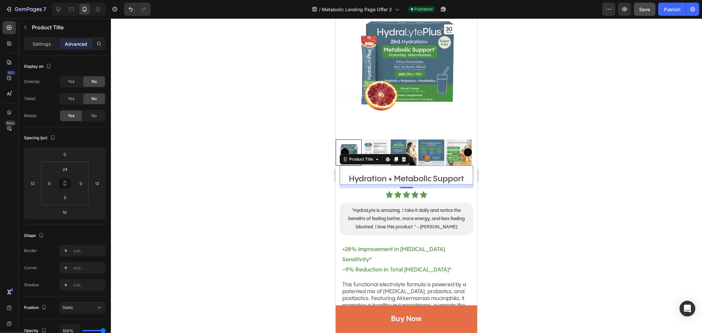
click at [601, 119] on div at bounding box center [406, 175] width 591 height 315
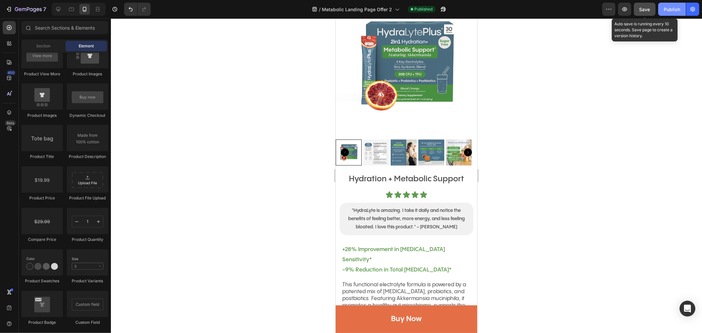
click at [643, 9] on span "Save" at bounding box center [644, 10] width 11 height 6
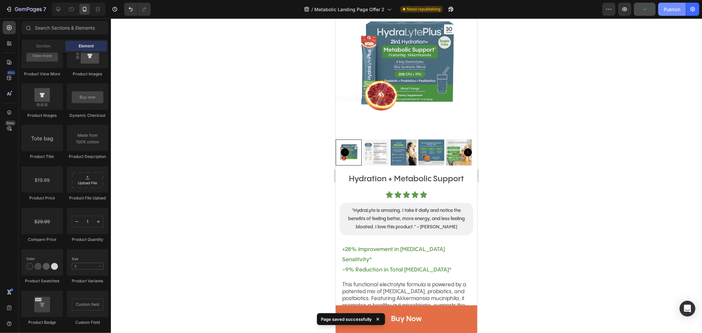
click at [673, 10] on div "Publish" at bounding box center [672, 9] width 16 height 7
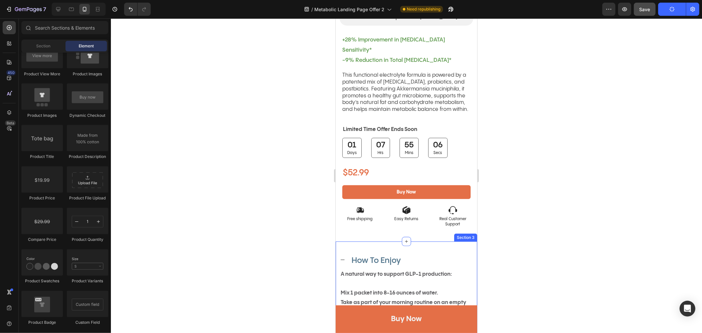
scroll to position [366, 0]
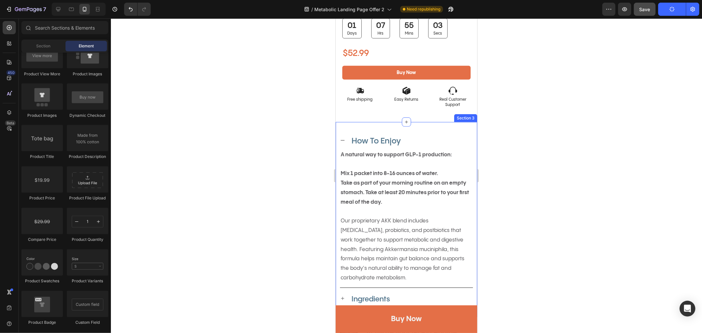
click at [437, 122] on div "How To Enjoy A natural way to support GLP-1 production: Mix 1 packet into 8-16 …" at bounding box center [405, 219] width 141 height 195
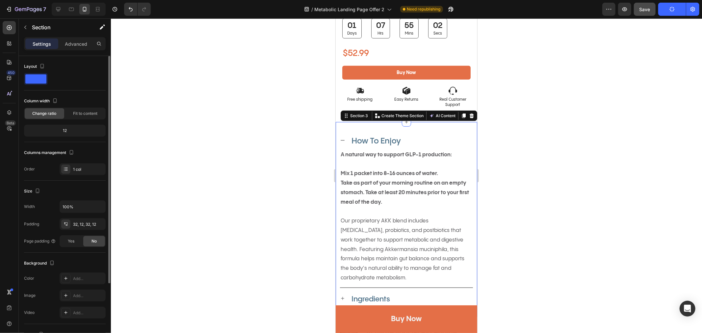
click at [75, 43] on p "Advanced" at bounding box center [76, 43] width 22 height 7
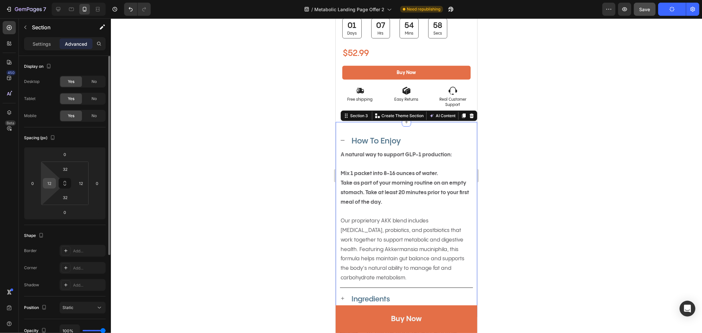
click at [51, 185] on input "12" at bounding box center [49, 183] width 10 height 10
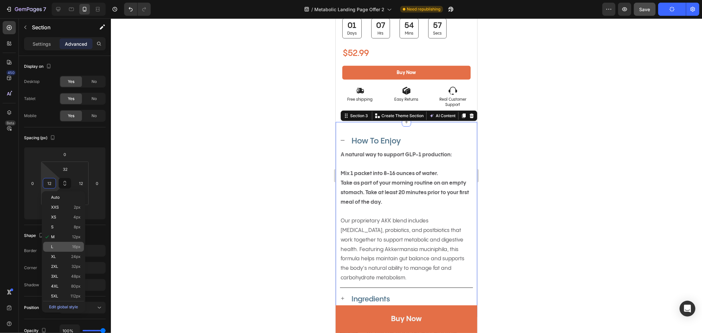
click at [62, 242] on div "L 16px" at bounding box center [63, 247] width 41 height 10
type input "16"
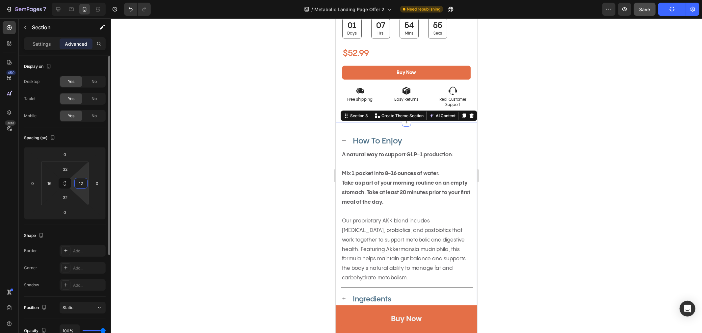
click at [85, 180] on input "12" at bounding box center [81, 183] width 10 height 10
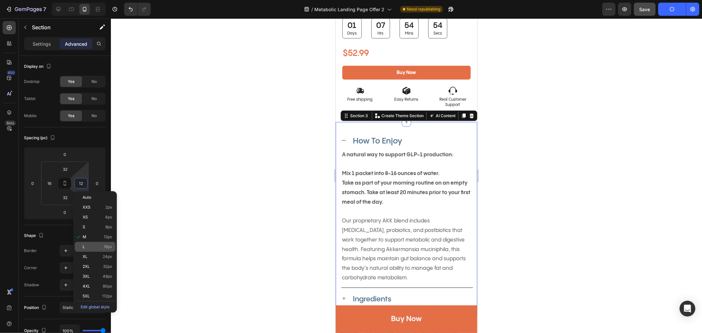
click at [105, 245] on span "16px" at bounding box center [108, 246] width 9 height 5
type input "16"
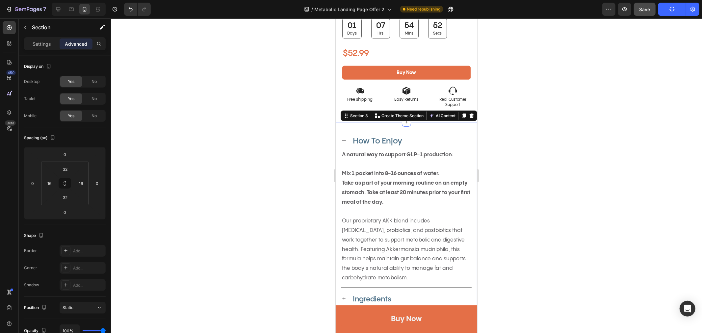
click at [611, 203] on div at bounding box center [406, 175] width 591 height 315
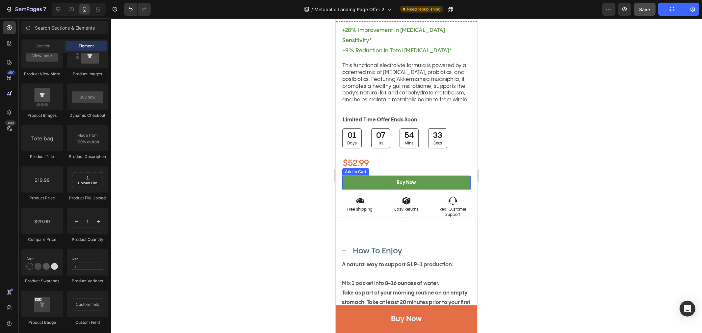
scroll to position [329, 0]
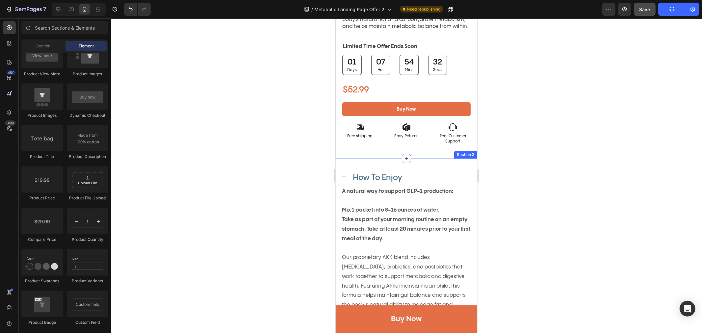
click at [462, 158] on div "How To Enjoy A natural way to support GLP-1 production: Mix 1 packet into 8-16 …" at bounding box center [405, 255] width 141 height 195
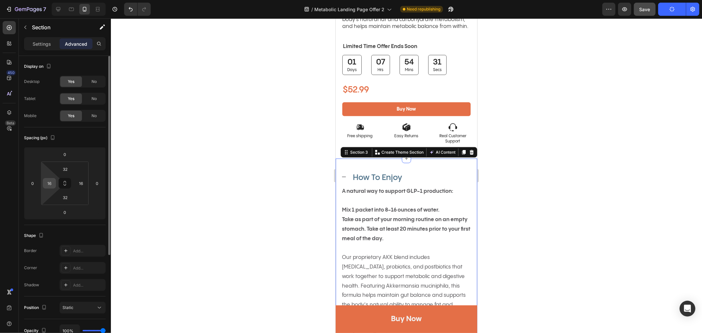
click at [44, 181] on input "16" at bounding box center [49, 183] width 10 height 10
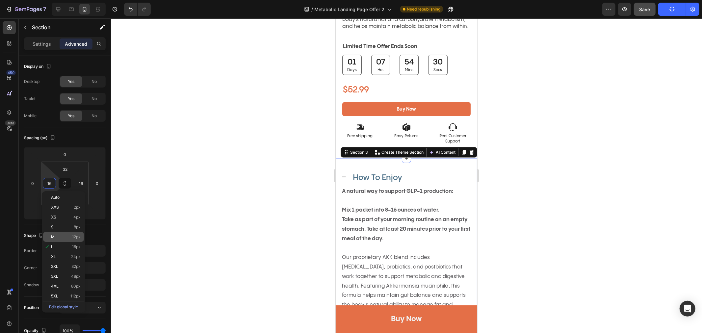
click at [61, 236] on p "M 12px" at bounding box center [66, 237] width 30 height 5
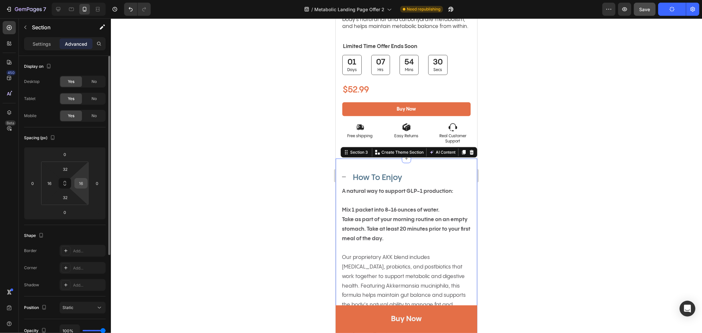
type input "12"
click at [81, 183] on input "16" at bounding box center [81, 183] width 10 height 10
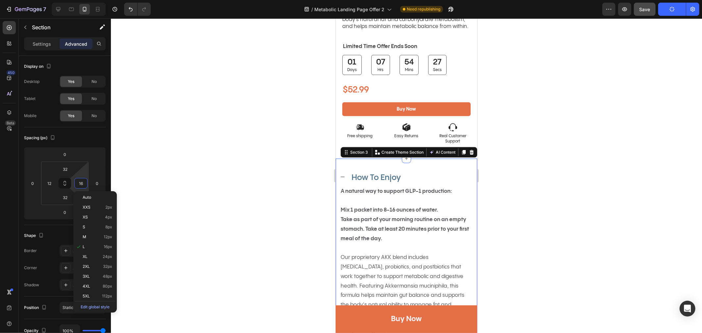
click at [94, 239] on div "M 12px" at bounding box center [95, 237] width 41 height 10
type input "12"
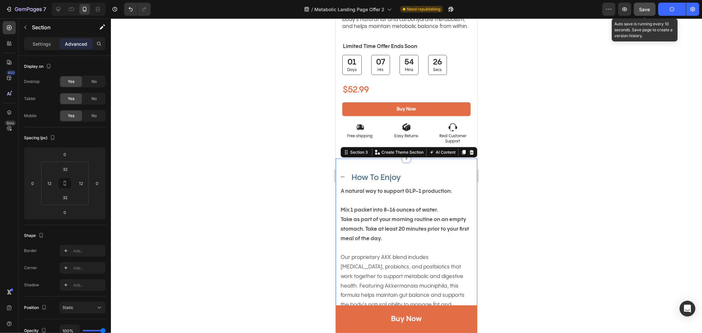
click at [646, 12] on div "Save" at bounding box center [644, 9] width 11 height 7
click at [598, 186] on div at bounding box center [406, 175] width 591 height 315
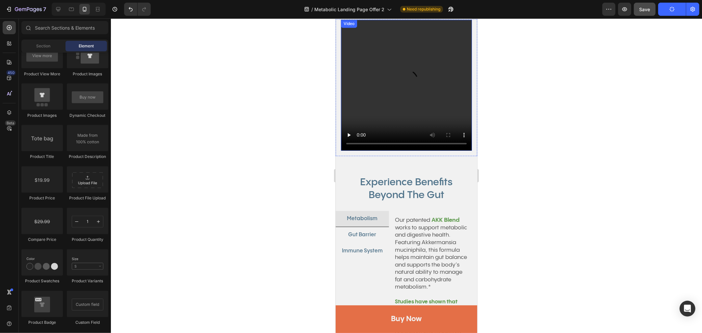
scroll to position [1260, 0]
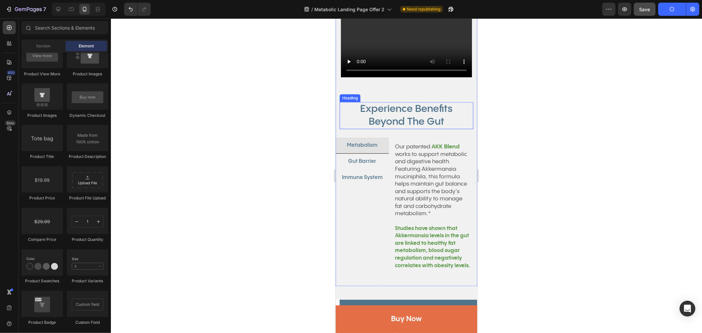
click at [347, 116] on h2 "Experience Benefits Beyond The Gut" at bounding box center [406, 115] width 134 height 27
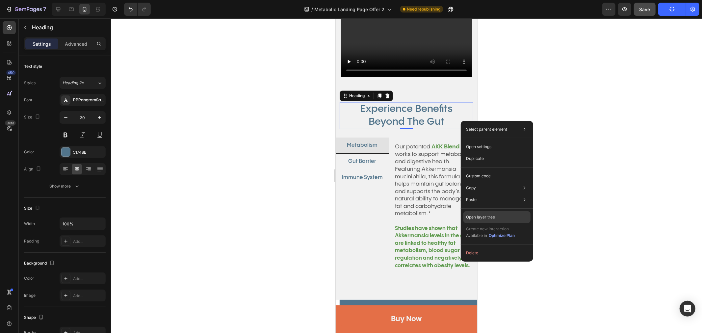
click at [487, 218] on p "Open layer tree" at bounding box center [480, 217] width 29 height 6
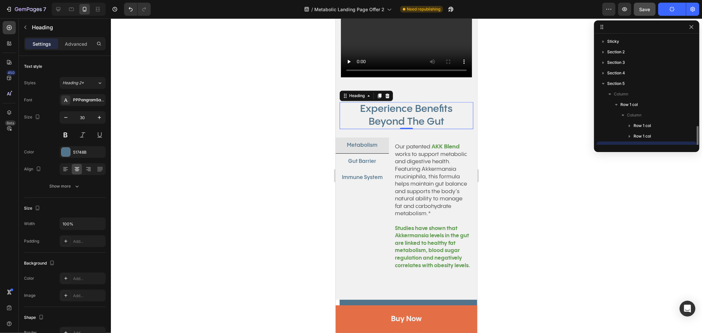
scroll to position [61, 0]
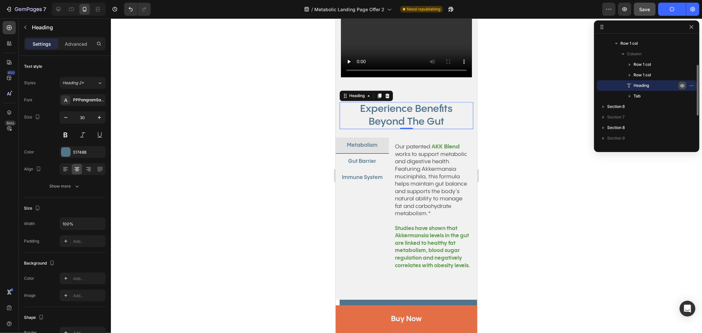
drag, startPoint x: 683, startPoint y: 85, endPoint x: 80, endPoint y: 10, distance: 607.7
click at [683, 85] on icon "button" at bounding box center [682, 85] width 5 height 5
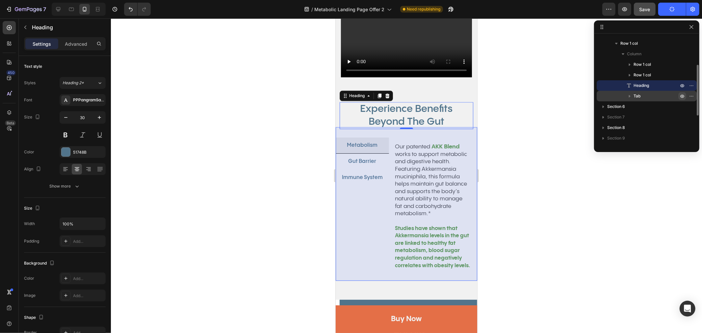
drag, startPoint x: 71, startPoint y: 4, endPoint x: 681, endPoint y: 97, distance: 616.2
click at [681, 97] on icon "button" at bounding box center [682, 95] width 5 height 5
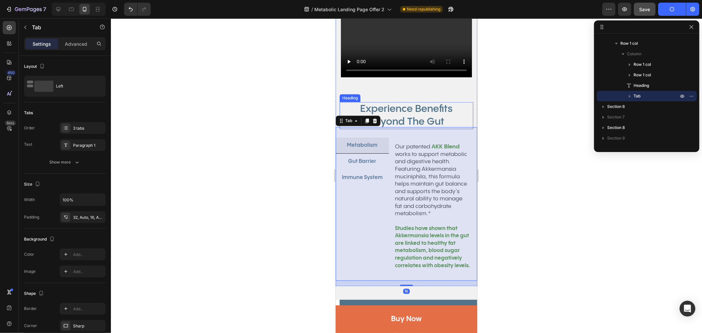
click at [461, 109] on h2 "Experience Benefits Beyond The Gut" at bounding box center [406, 115] width 134 height 27
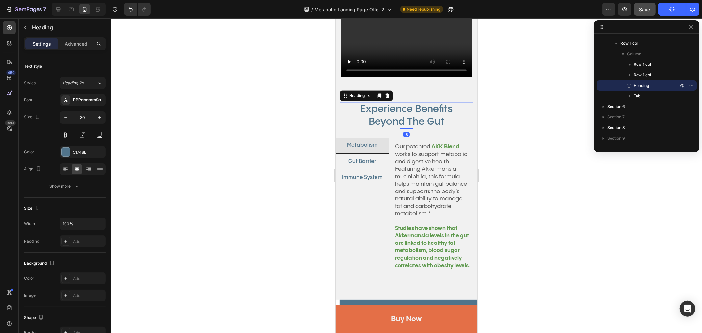
click at [530, 127] on div at bounding box center [406, 175] width 591 height 315
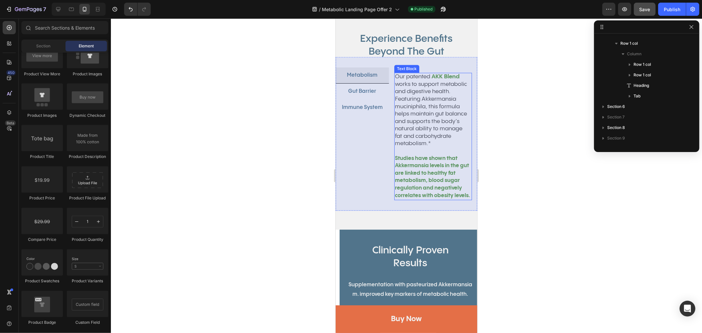
scroll to position [1370, 0]
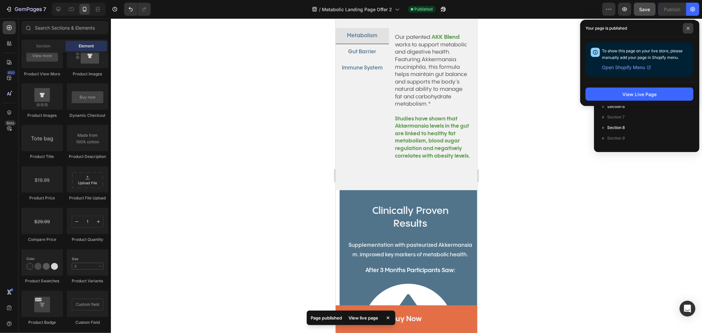
click at [689, 27] on icon at bounding box center [687, 28] width 3 height 3
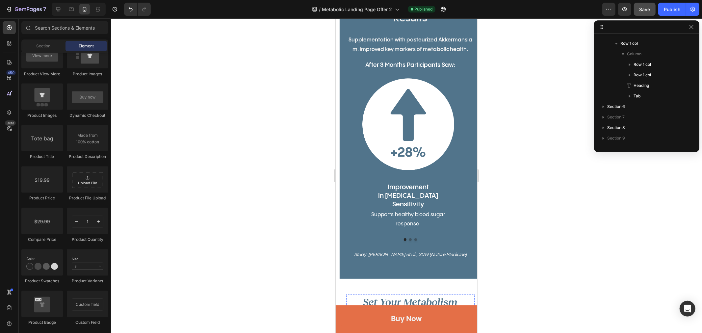
scroll to position [1809, 0]
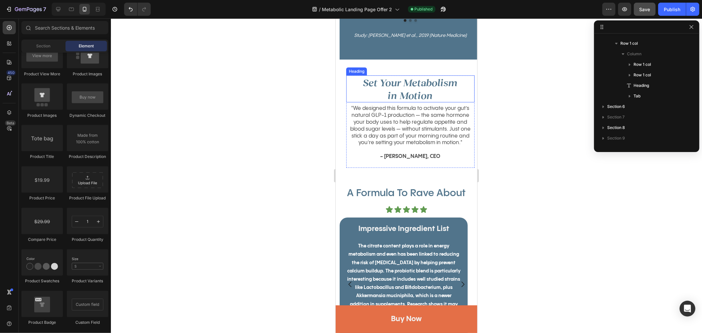
click at [450, 80] on h2 "Set Your Metabolism in Motion" at bounding box center [410, 88] width 128 height 27
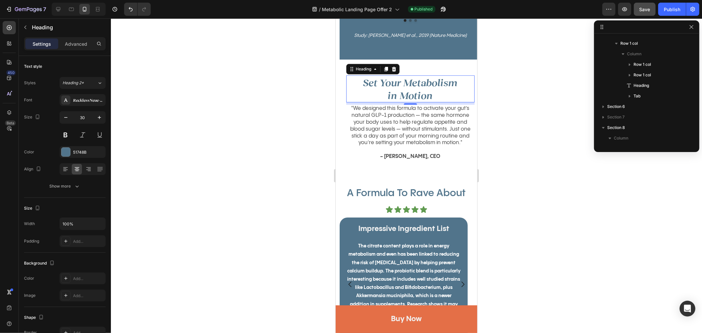
scroll to position [145, 0]
click at [683, 87] on icon "button" at bounding box center [682, 85] width 5 height 5
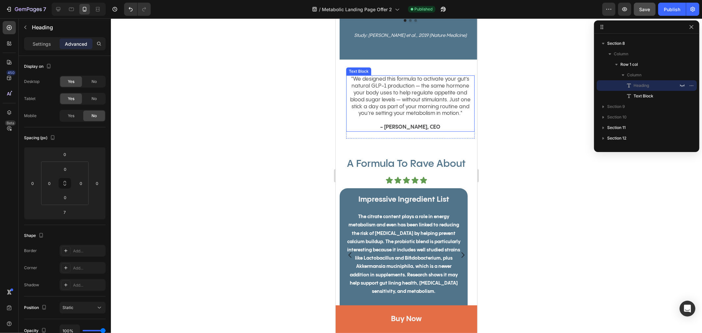
click at [464, 76] on p ""We designed this formula to activate your gut’s natural GLP-1 production — the…" at bounding box center [410, 96] width 127 height 41
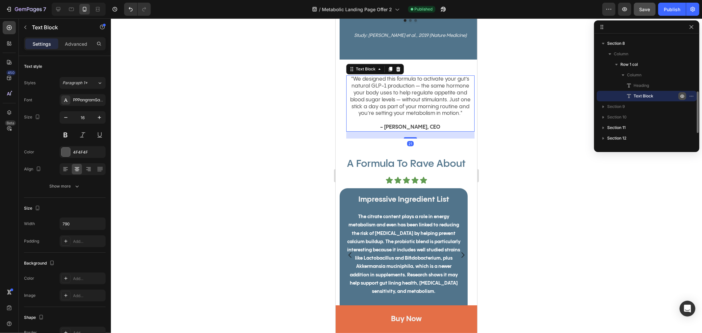
click at [680, 95] on icon "button" at bounding box center [682, 95] width 5 height 5
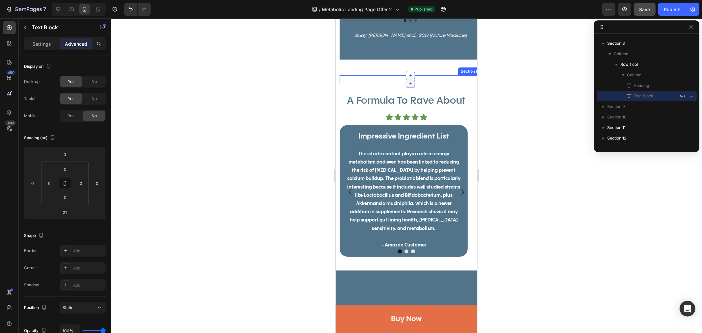
click at [409, 80] on icon at bounding box center [409, 82] width 5 height 5
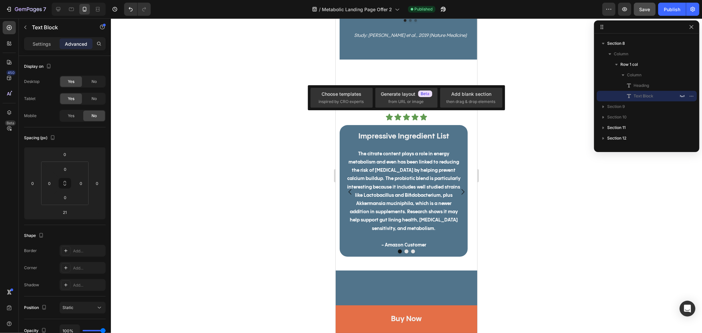
click at [455, 75] on div "Set Your Metabolism in Motion Heading "We designed this formula to activate you…" at bounding box center [409, 79] width 141 height 8
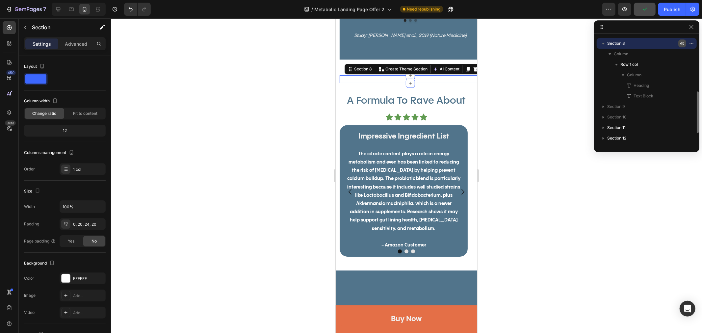
drag, startPoint x: 682, startPoint y: 43, endPoint x: 78, endPoint y: 9, distance: 605.4
click at [682, 43] on icon "button" at bounding box center [682, 44] width 2 height 2
click at [364, 75] on div "Set Your Metabolism in Motion Heading "We designed this formula to activate you…" at bounding box center [409, 79] width 141 height 8
click at [666, 8] on div "Publish" at bounding box center [672, 9] width 16 height 7
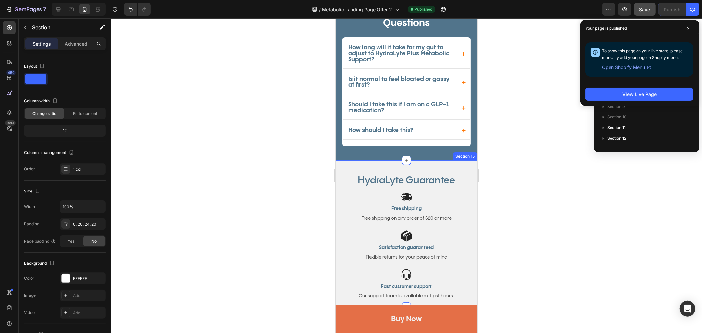
scroll to position [2059, 0]
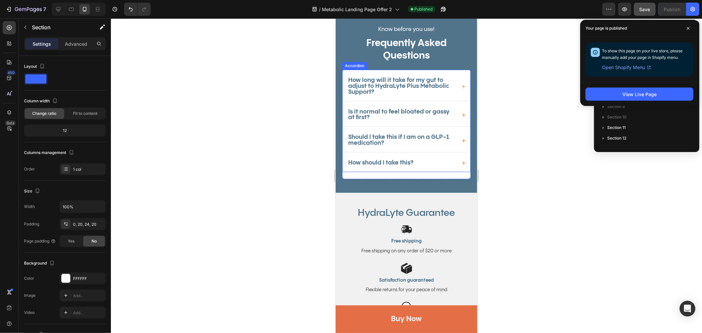
click at [398, 85] on span "How long will it take for my gut to adjust to HydraLyte Plus Metabolic Support?" at bounding box center [398, 86] width 101 height 18
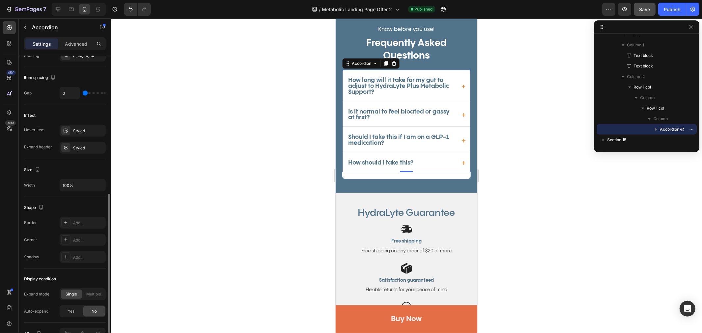
scroll to position [331, 0]
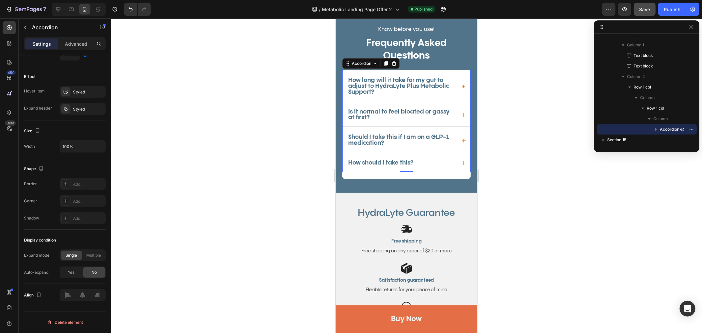
click at [360, 87] on span "How long will it take for my gut to adjust to HydraLyte Plus Metabolic Support?" at bounding box center [398, 86] width 101 height 18
click at [372, 83] on span "How long will it take for my gut to adjust to HydraLyte Plus Metabolic Support?" at bounding box center [398, 86] width 101 height 18
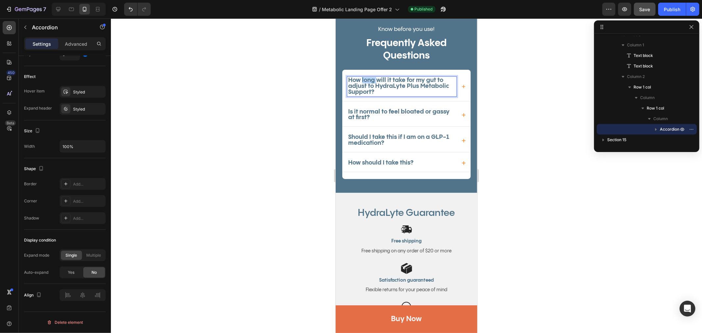
click at [372, 83] on span "How long will it take for my gut to adjust to HydraLyte Plus Metabolic Support?" at bounding box center [398, 86] width 101 height 18
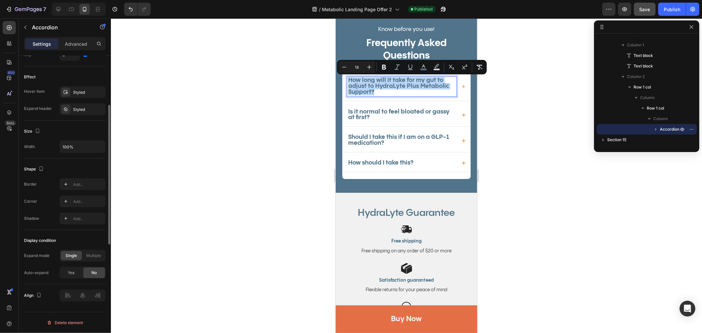
scroll to position [148, 0]
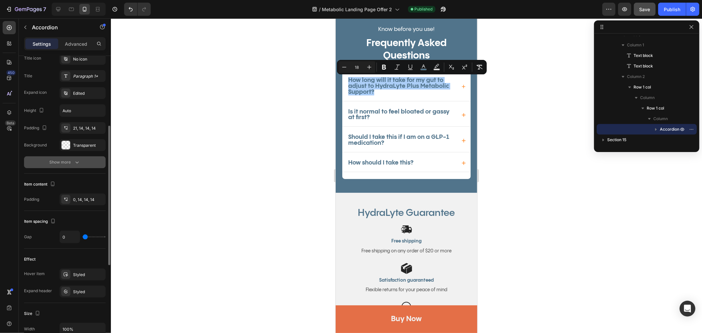
click at [75, 163] on icon "button" at bounding box center [77, 162] width 7 height 7
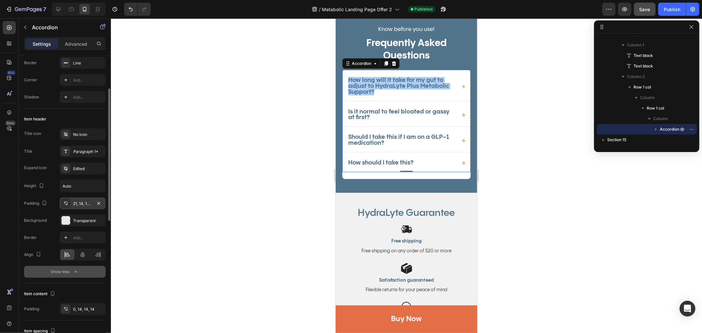
scroll to position [110, 0]
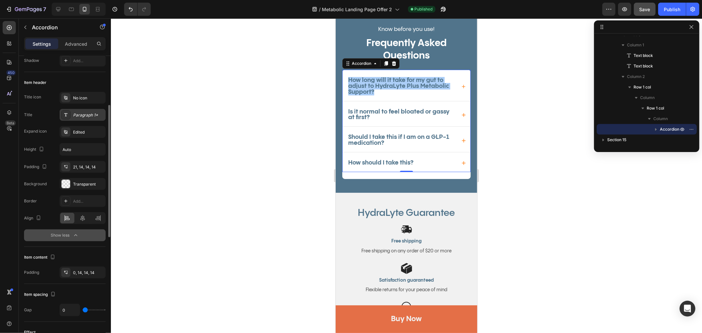
click at [76, 112] on div "Paragraph 1*" at bounding box center [88, 115] width 31 height 6
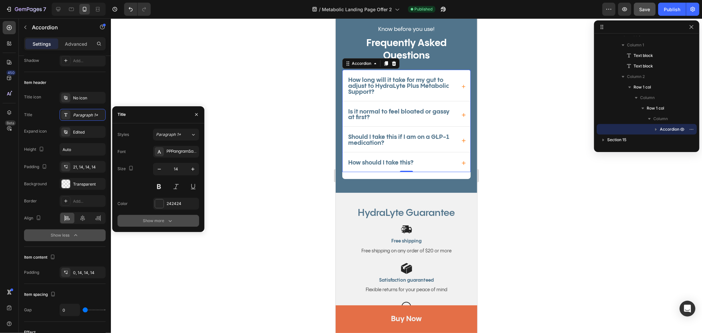
click at [162, 219] on div "Show more" at bounding box center [158, 221] width 31 height 7
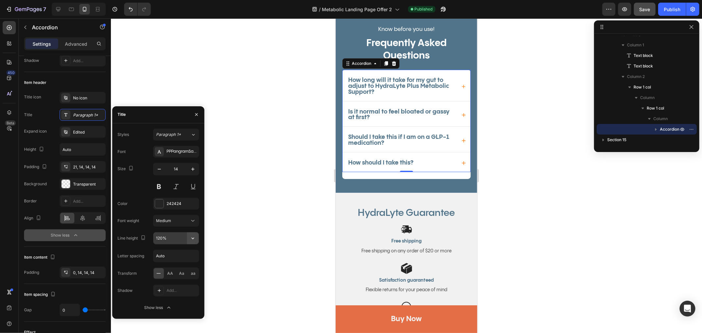
click at [194, 239] on icon "button" at bounding box center [193, 238] width 7 height 7
click at [157, 281] on span "130%" at bounding box center [161, 280] width 11 height 6
type input "130%"
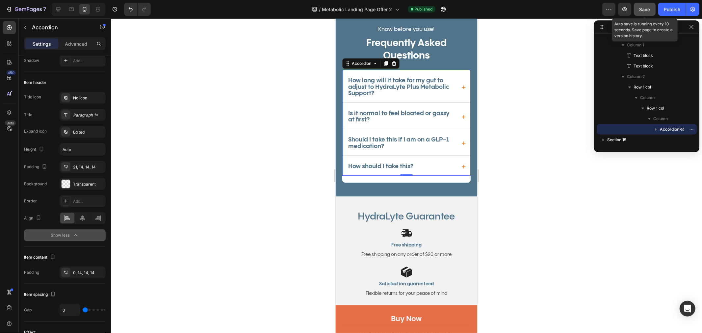
click at [642, 7] on span "Save" at bounding box center [644, 10] width 11 height 6
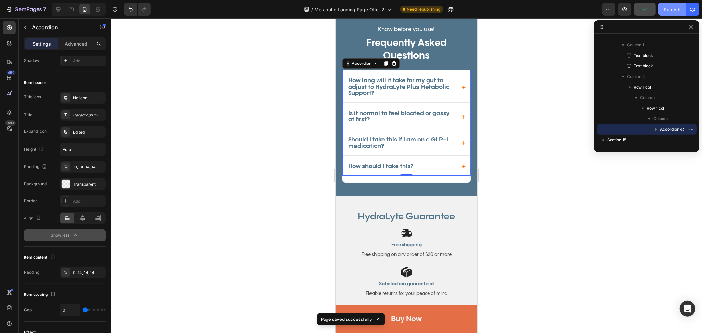
click at [666, 9] on div "Publish" at bounding box center [672, 9] width 16 height 7
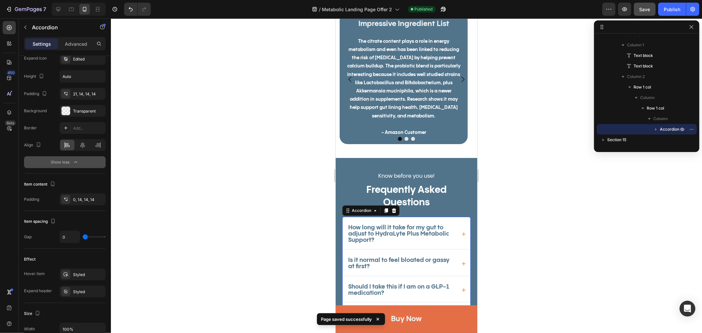
click at [518, 104] on div at bounding box center [406, 175] width 591 height 315
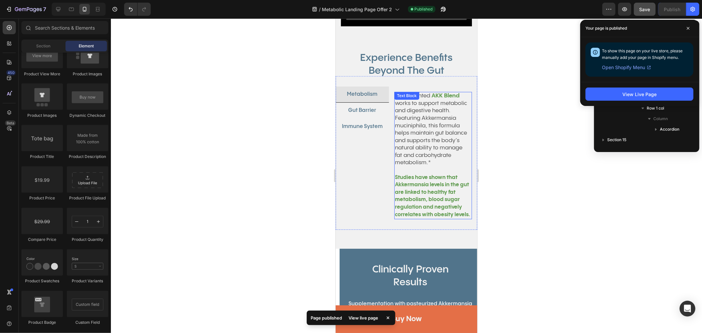
scroll to position [1302, 0]
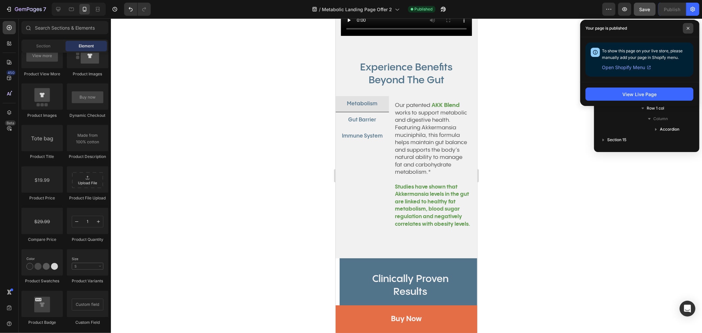
click at [689, 28] on icon at bounding box center [687, 28] width 3 height 3
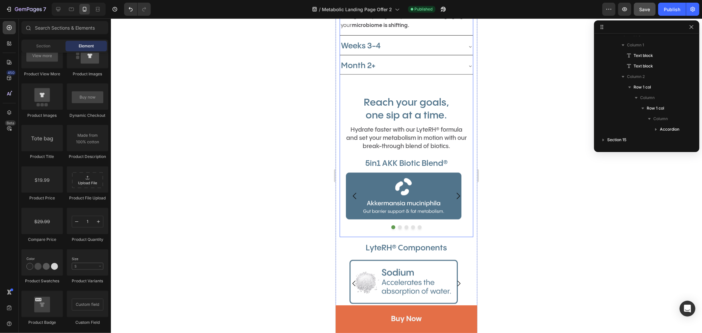
scroll to position [827, 0]
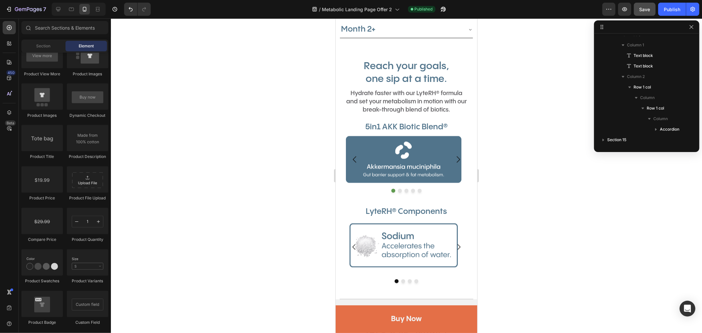
click at [229, 183] on div at bounding box center [406, 175] width 591 height 315
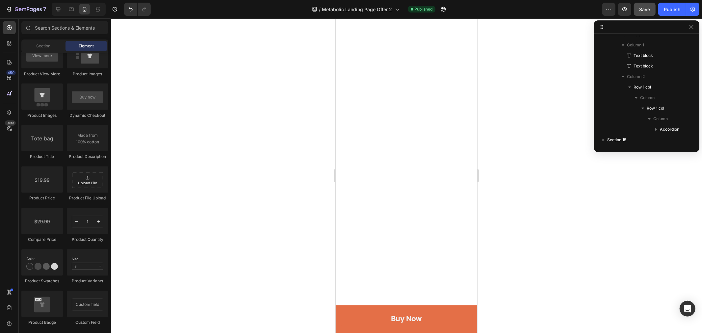
scroll to position [0, 0]
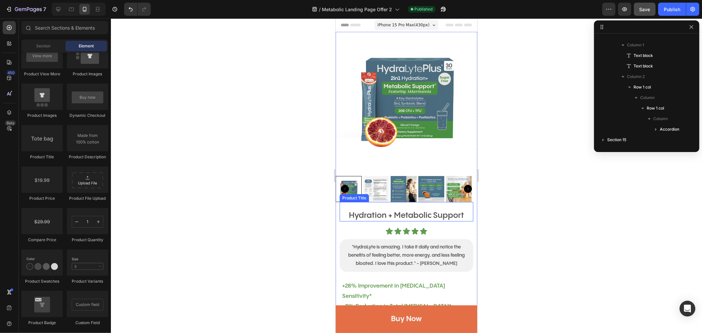
click at [345, 210] on h1 "Hydration + Metabolic Support" at bounding box center [406, 216] width 134 height 12
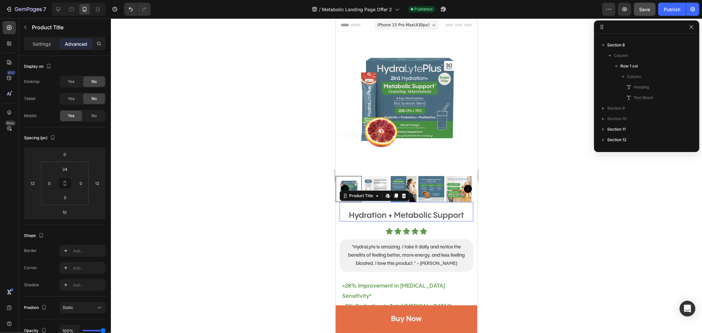
scroll to position [51, 0]
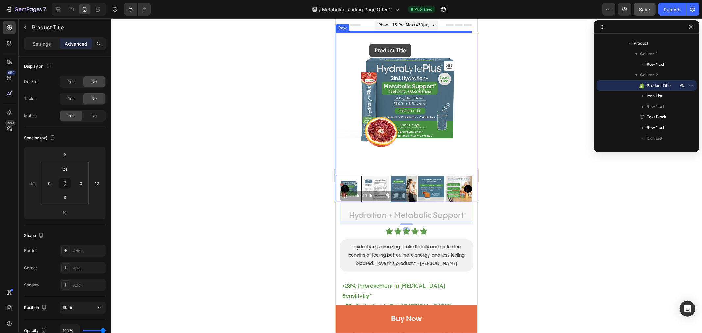
drag, startPoint x: 345, startPoint y: 210, endPoint x: 369, endPoint y: 44, distance: 168.2
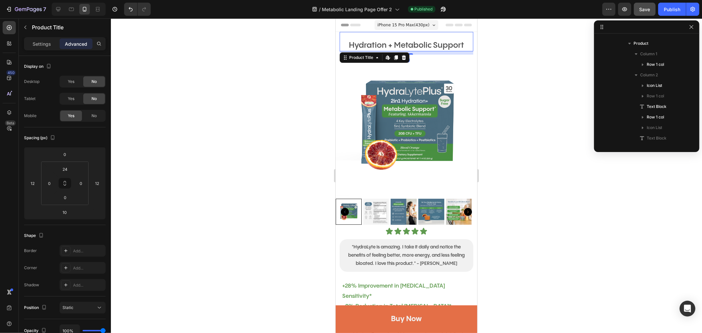
click at [538, 110] on div at bounding box center [406, 175] width 591 height 315
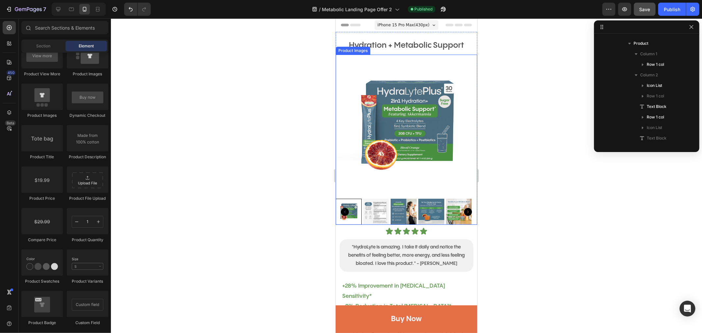
click at [417, 61] on img at bounding box center [405, 124] width 141 height 141
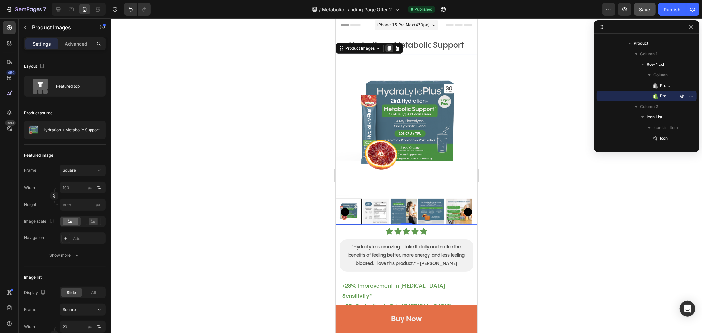
click at [388, 48] on icon at bounding box center [388, 47] width 5 height 5
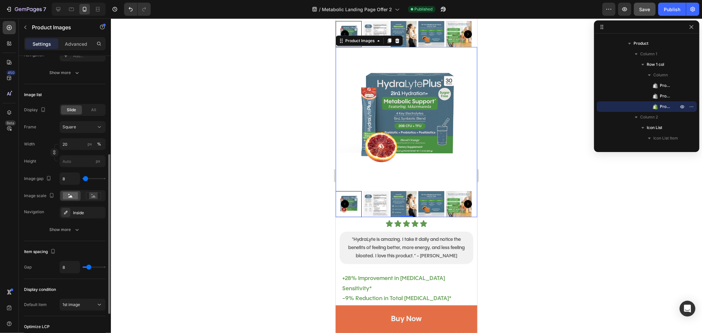
scroll to position [0, 0]
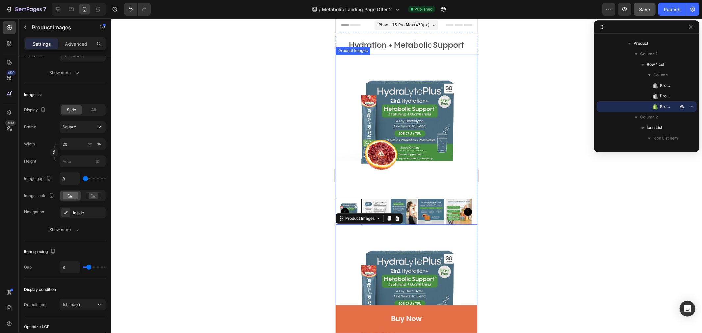
click at [383, 59] on img at bounding box center [405, 124] width 141 height 141
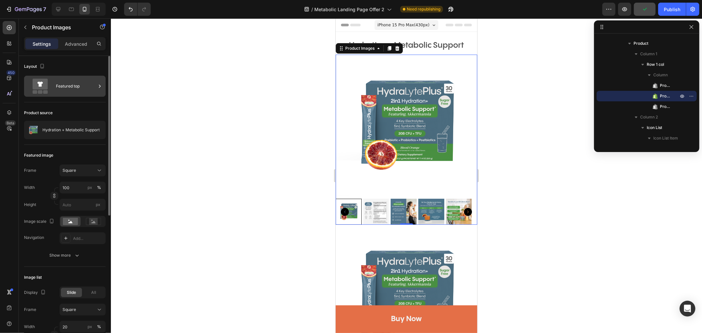
click at [61, 87] on div "Featured top" at bounding box center [76, 86] width 40 height 15
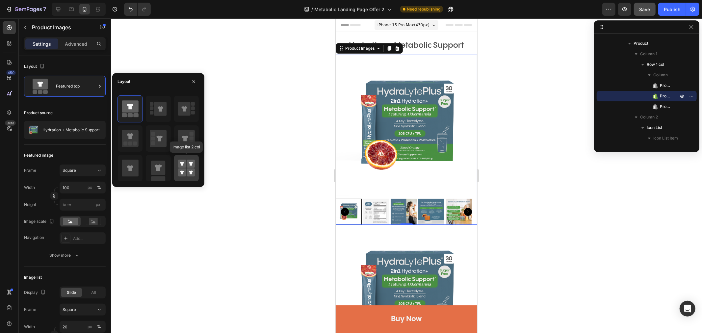
click at [186, 165] on icon at bounding box center [186, 168] width 17 height 18
type input "50"
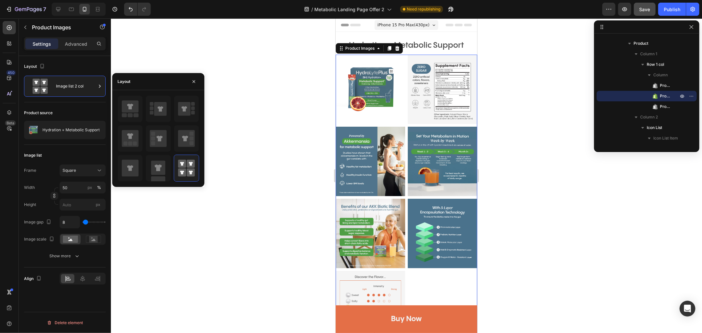
click at [398, 47] on icon at bounding box center [396, 47] width 5 height 5
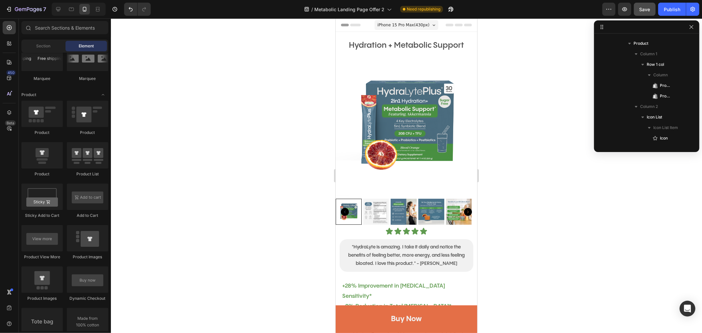
scroll to position [585, 0]
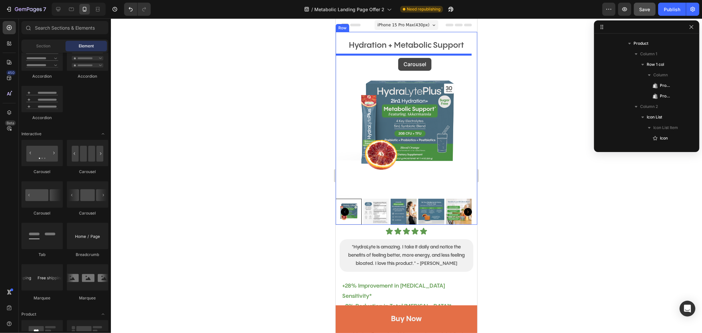
drag, startPoint x: 419, startPoint y: 221, endPoint x: 386, endPoint y: 103, distance: 122.9
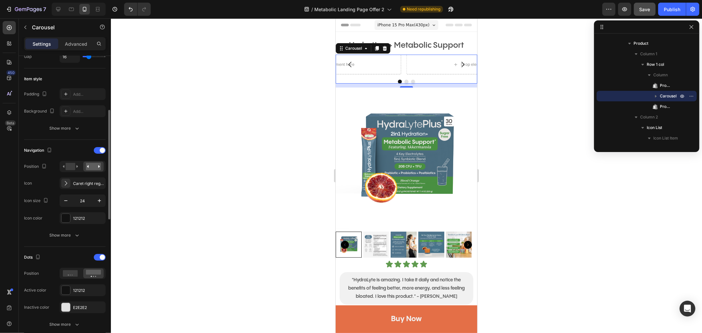
scroll to position [0, 0]
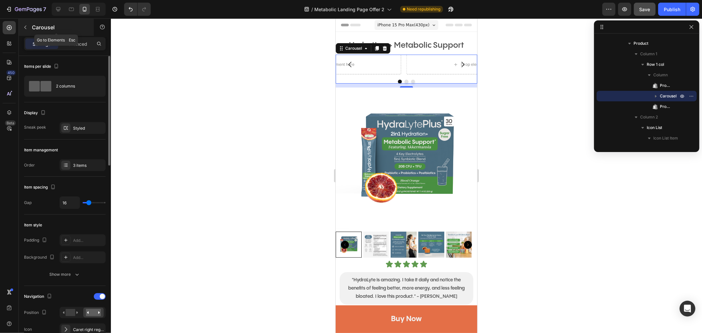
click at [31, 24] on div "Carousel" at bounding box center [56, 27] width 75 height 17
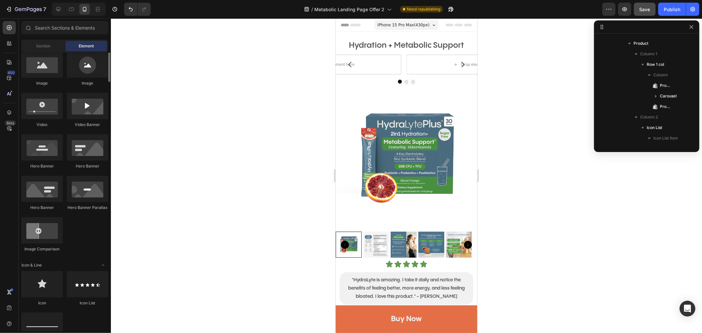
scroll to position [183, 0]
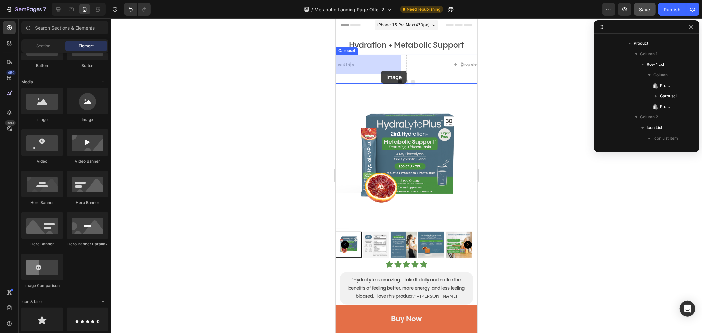
drag, startPoint x: 400, startPoint y: 133, endPoint x: 381, endPoint y: 70, distance: 65.1
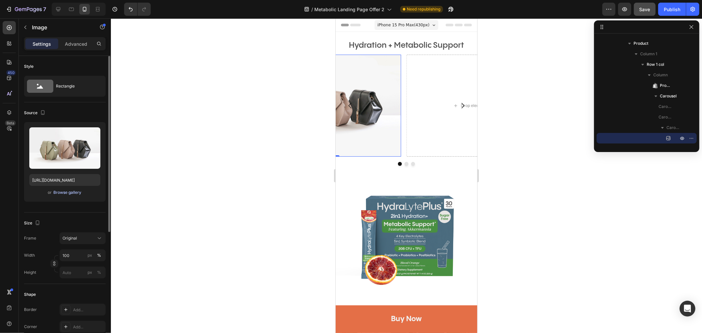
click at [66, 194] on div "Browse gallery" at bounding box center [68, 193] width 28 height 6
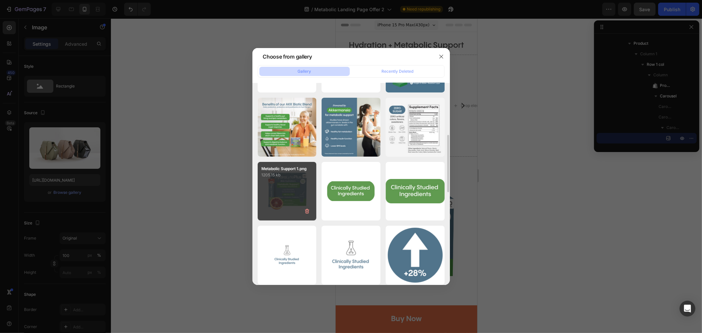
click at [280, 195] on div "Metabolic Support 1.png 1205.15 kb" at bounding box center [287, 191] width 59 height 59
type input "[URL][DOMAIN_NAME]"
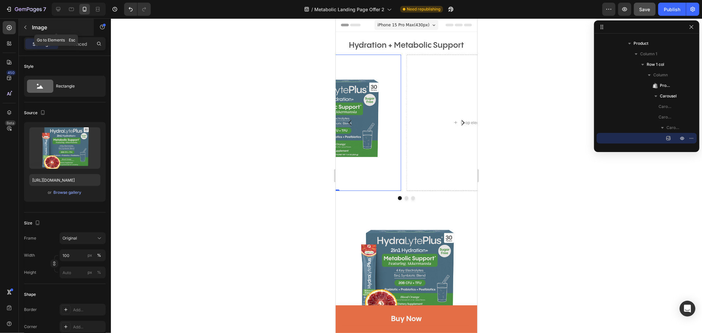
click at [28, 26] on button "button" at bounding box center [25, 27] width 11 height 11
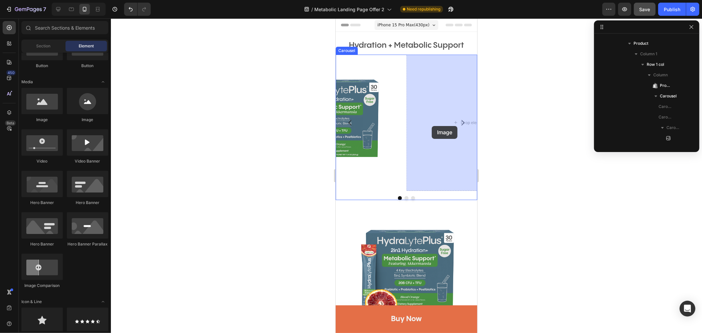
drag, startPoint x: 379, startPoint y: 122, endPoint x: 424, endPoint y: 129, distance: 45.0
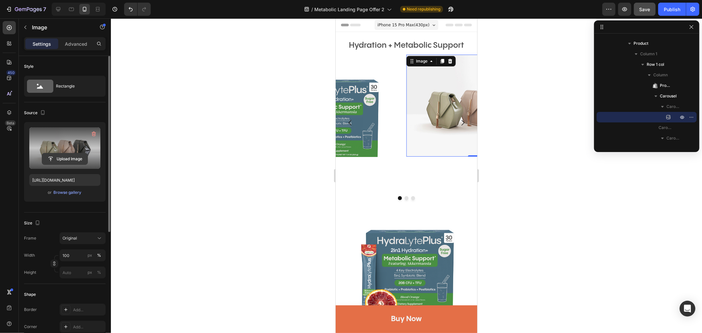
click at [72, 156] on input "file" at bounding box center [64, 158] width 45 height 11
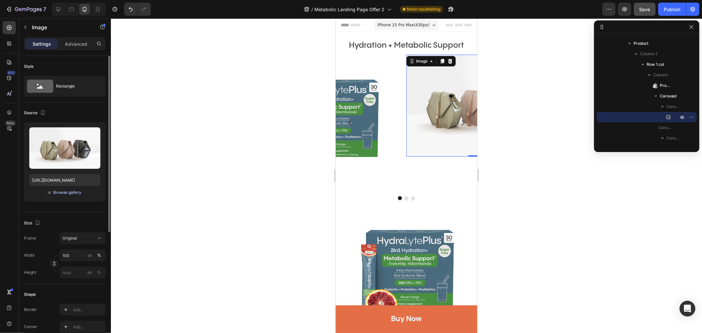
click at [66, 192] on div "Browse gallery" at bounding box center [68, 193] width 28 height 6
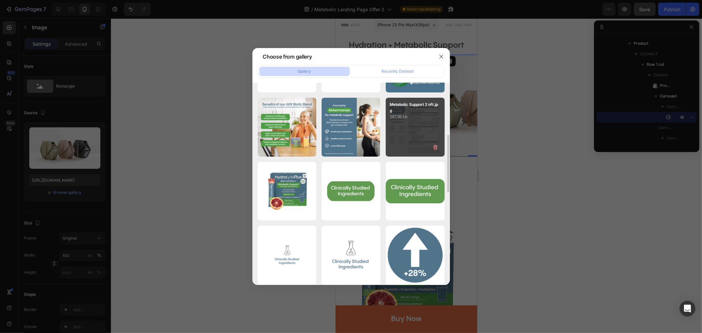
click at [424, 129] on div "Metabolic Support 2 nft.jpg 387.96 kb" at bounding box center [415, 127] width 59 height 59
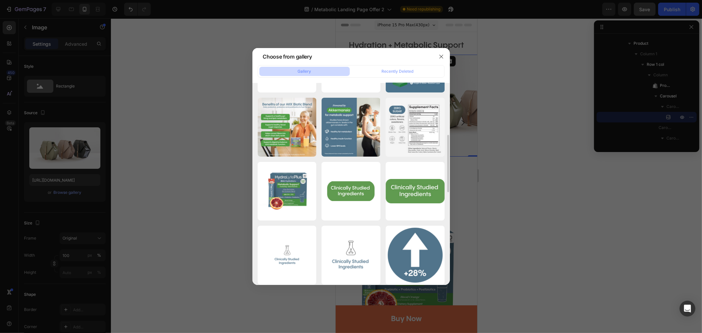
type input "[URL][DOMAIN_NAME]"
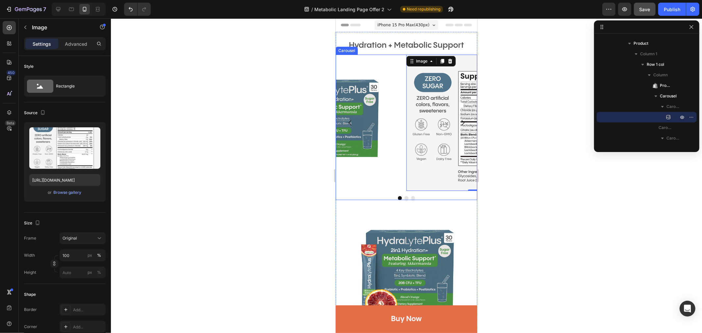
click at [404, 197] on button "Dot" at bounding box center [406, 198] width 4 height 4
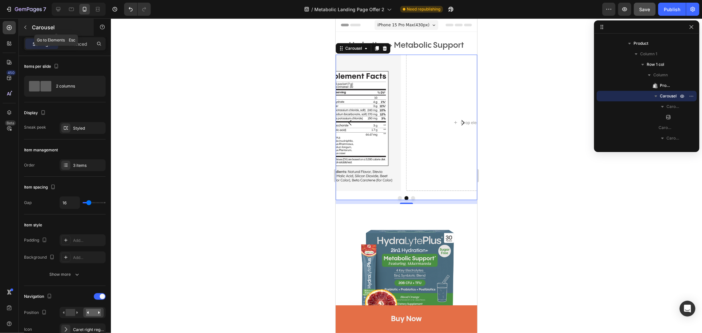
click at [22, 30] on button "button" at bounding box center [25, 27] width 11 height 11
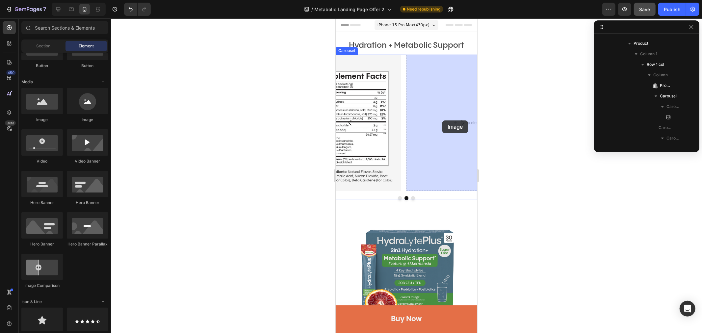
drag, startPoint x: 384, startPoint y: 118, endPoint x: 442, endPoint y: 120, distance: 58.0
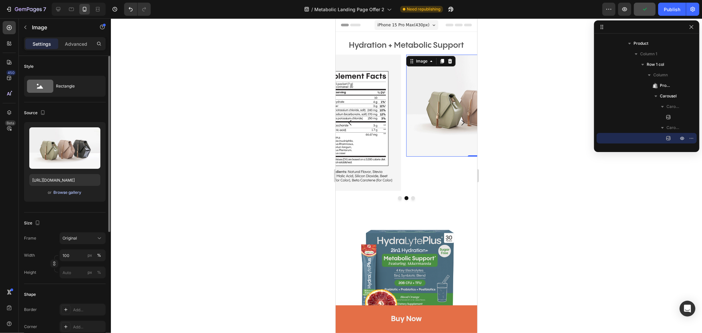
click at [62, 191] on div "Browse gallery" at bounding box center [68, 193] width 28 height 6
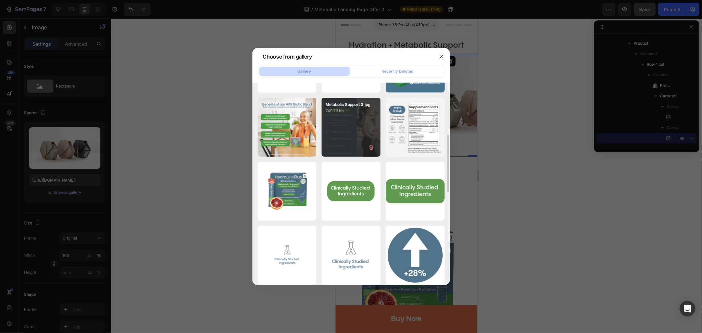
click at [349, 136] on div "Metabolic Support 3.jpg 749.73 kb" at bounding box center [350, 127] width 59 height 59
type input "[URL][DOMAIN_NAME]"
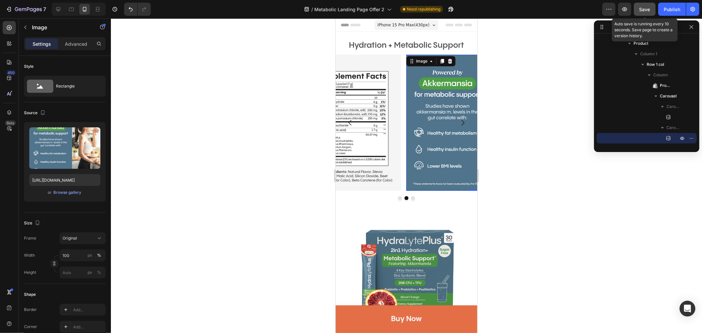
click at [645, 8] on span "Save" at bounding box center [644, 10] width 11 height 6
click at [667, 13] on button "Publish" at bounding box center [672, 9] width 28 height 13
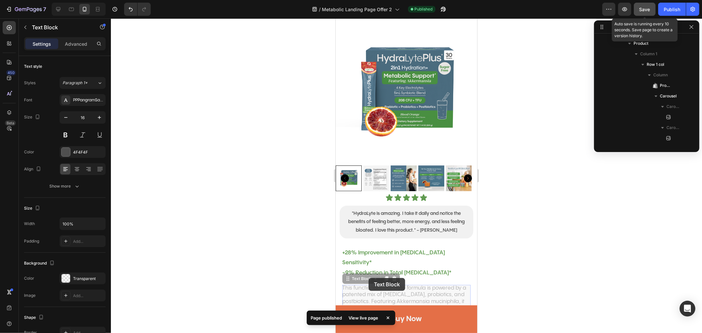
scroll to position [335, 0]
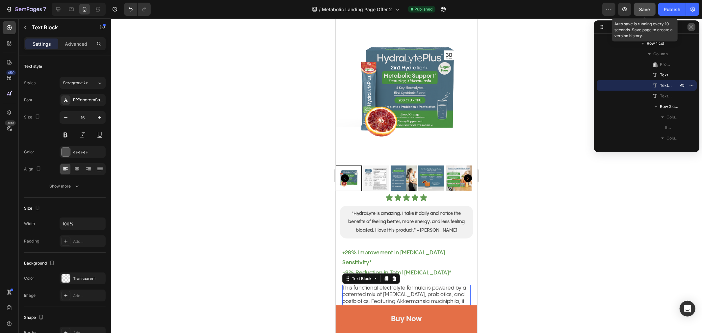
click at [693, 28] on icon "button" at bounding box center [691, 26] width 5 height 5
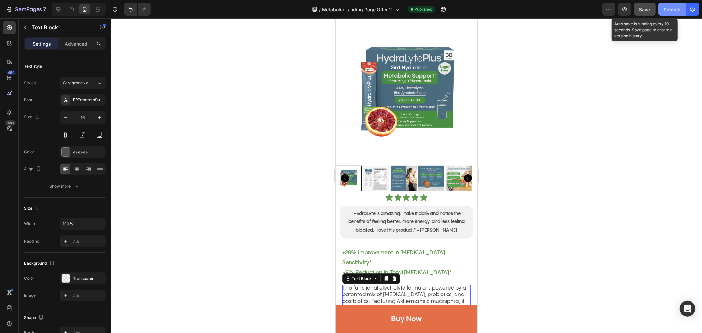
click at [674, 10] on div "Publish" at bounding box center [672, 9] width 16 height 7
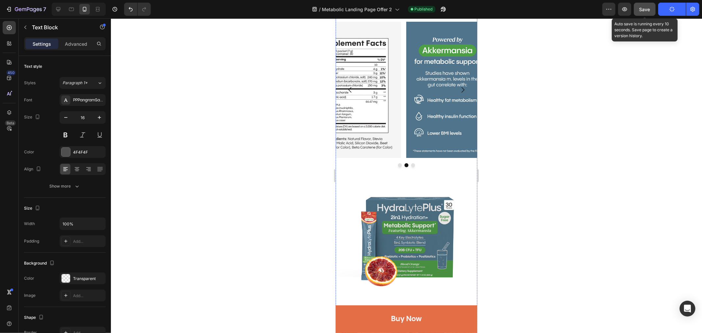
scroll to position [0, 0]
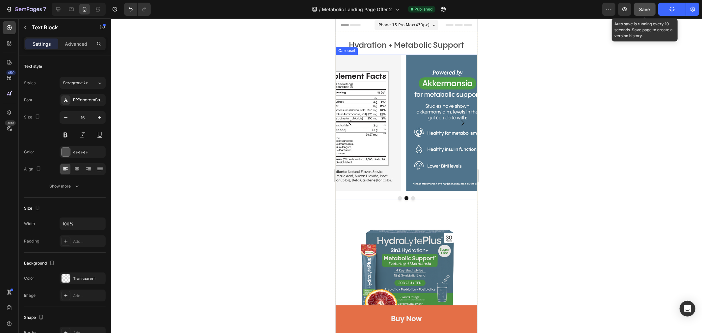
click at [398, 197] on button "Dot" at bounding box center [400, 198] width 4 height 4
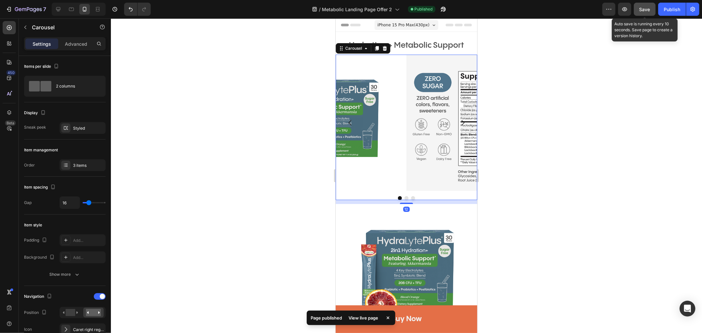
click at [398, 197] on button "Dot" at bounding box center [400, 198] width 4 height 4
click at [613, 11] on button "button" at bounding box center [608, 9] width 13 height 13
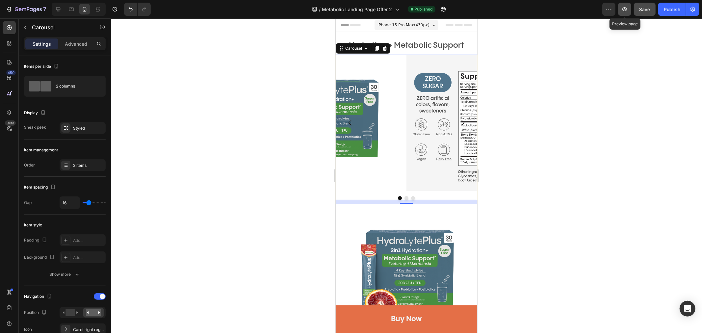
click at [627, 12] on icon "button" at bounding box center [624, 9] width 7 height 7
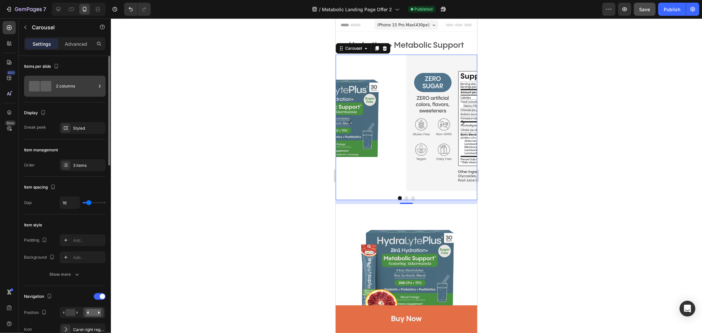
click at [43, 87] on span at bounding box center [45, 86] width 11 height 11
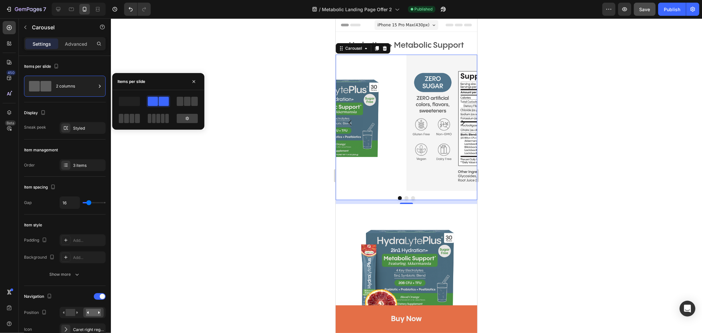
click at [185, 116] on icon at bounding box center [187, 118] width 5 height 5
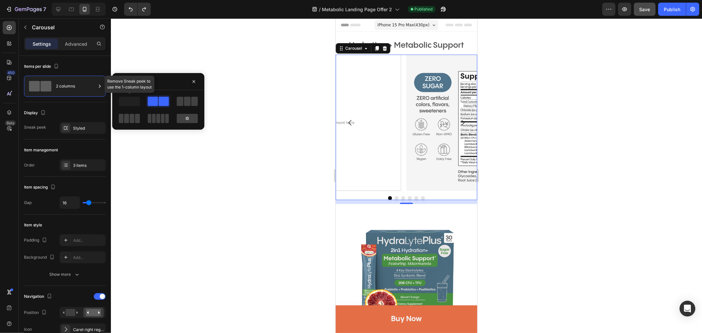
click at [132, 102] on span at bounding box center [129, 101] width 21 height 9
click at [548, 163] on div at bounding box center [406, 175] width 591 height 315
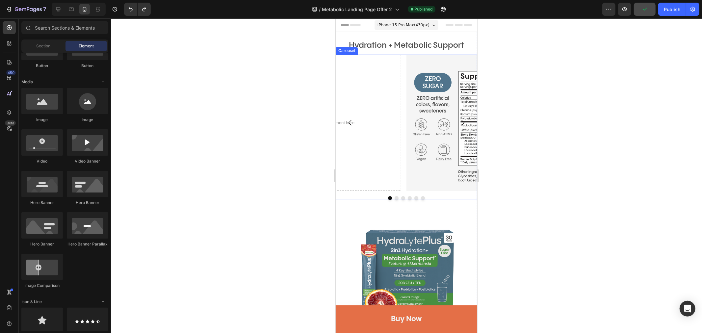
click at [394, 198] on button "Dot" at bounding box center [396, 198] width 4 height 4
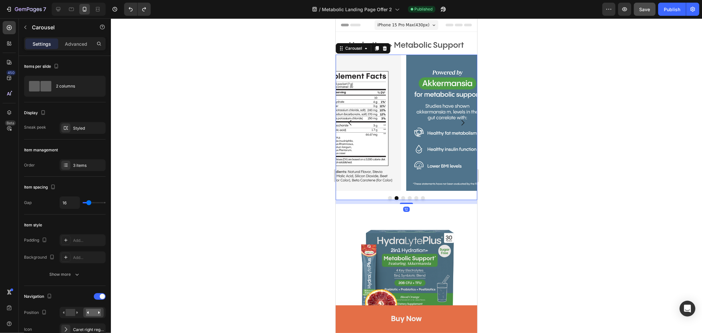
click at [401, 197] on button "Dot" at bounding box center [403, 198] width 4 height 4
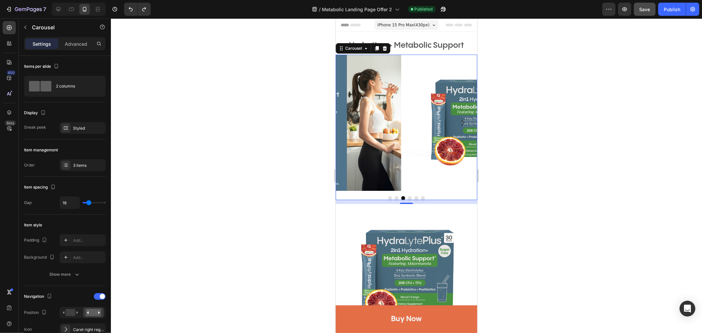
click at [407, 198] on button "Dot" at bounding box center [409, 198] width 4 height 4
